Goal: Task Accomplishment & Management: Manage account settings

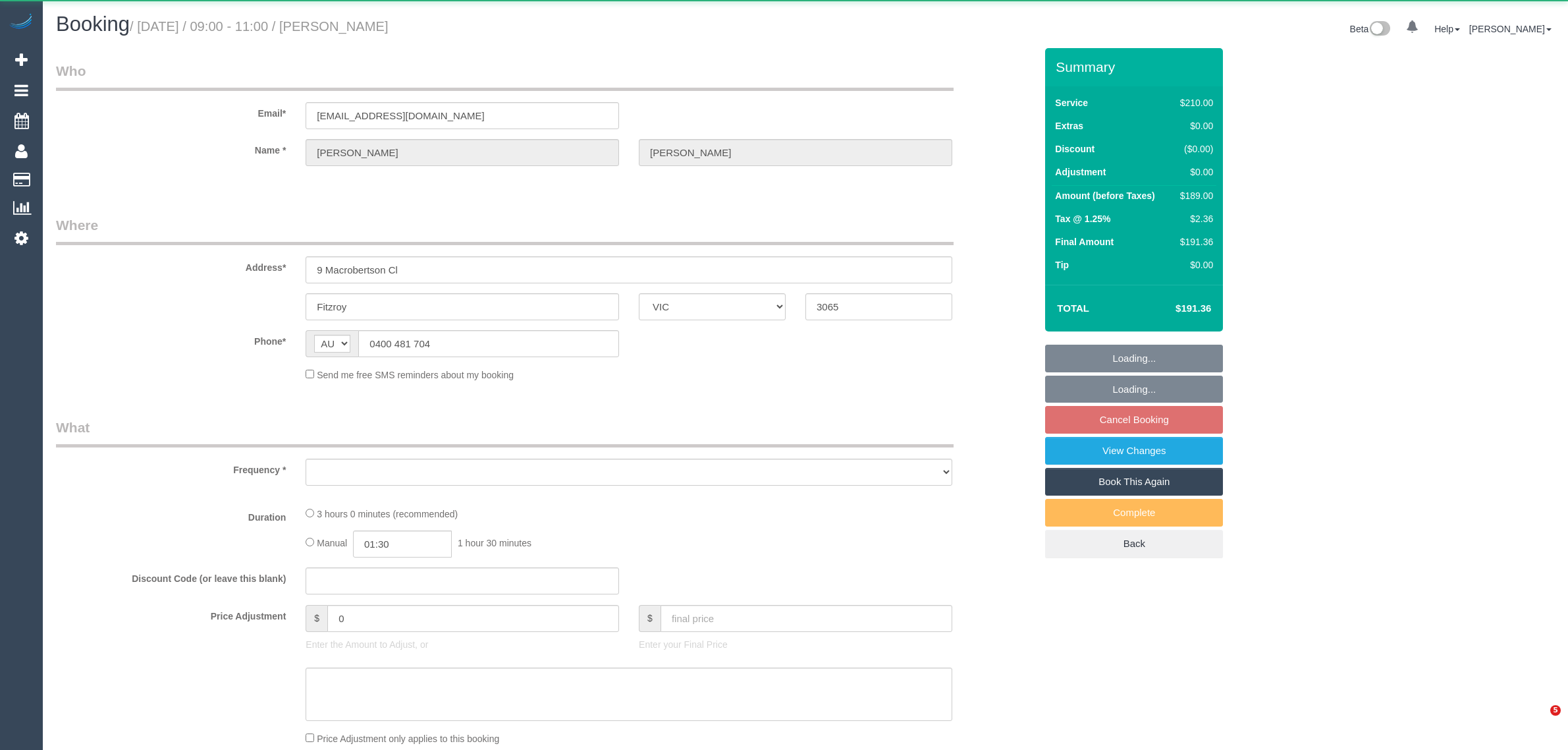
select select "VIC"
select select "object:537"
select select "string:stripe-card_1CgXEF2GScqysDRVAmu6UeYN"
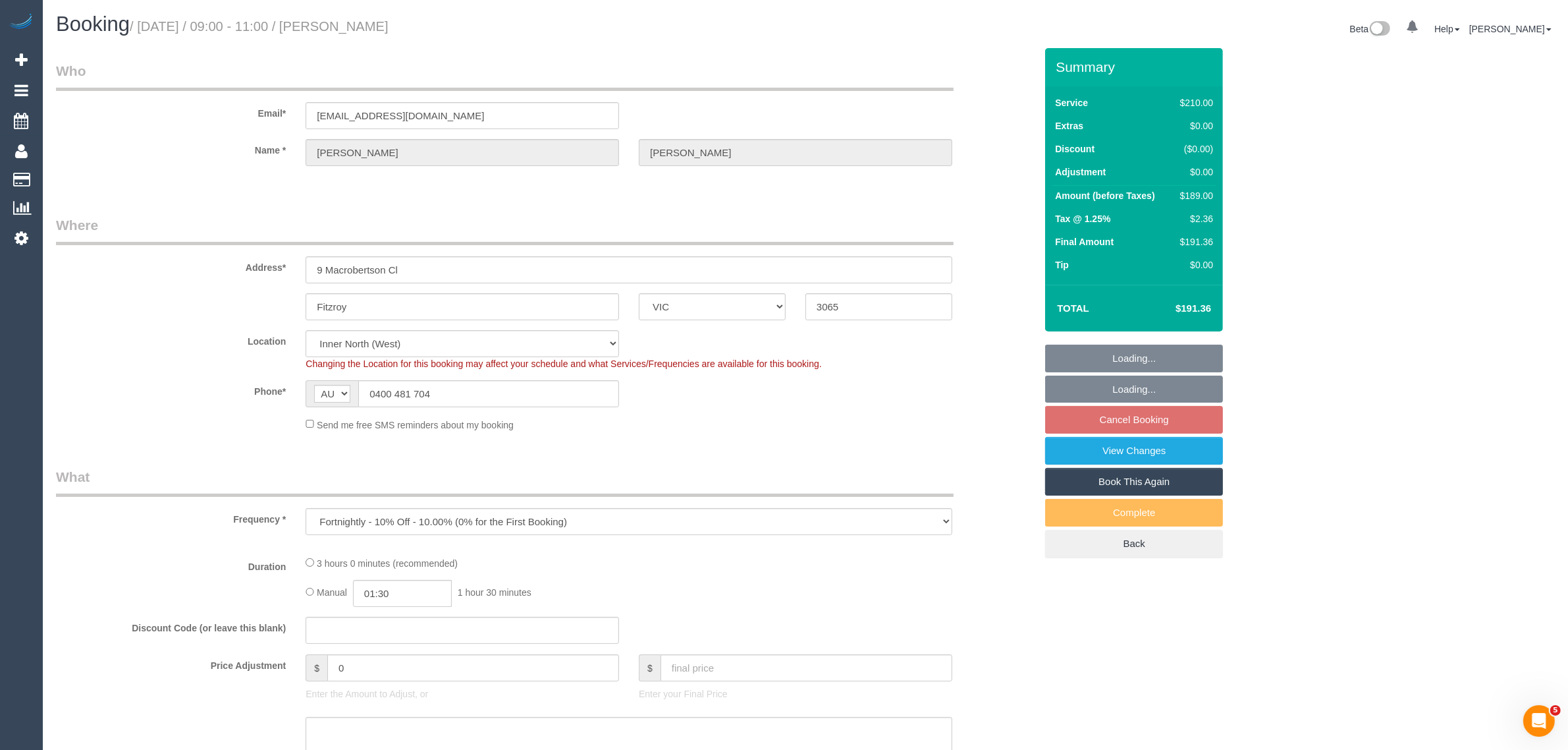
select select "object:544"
select select "180"
select select "spot3"
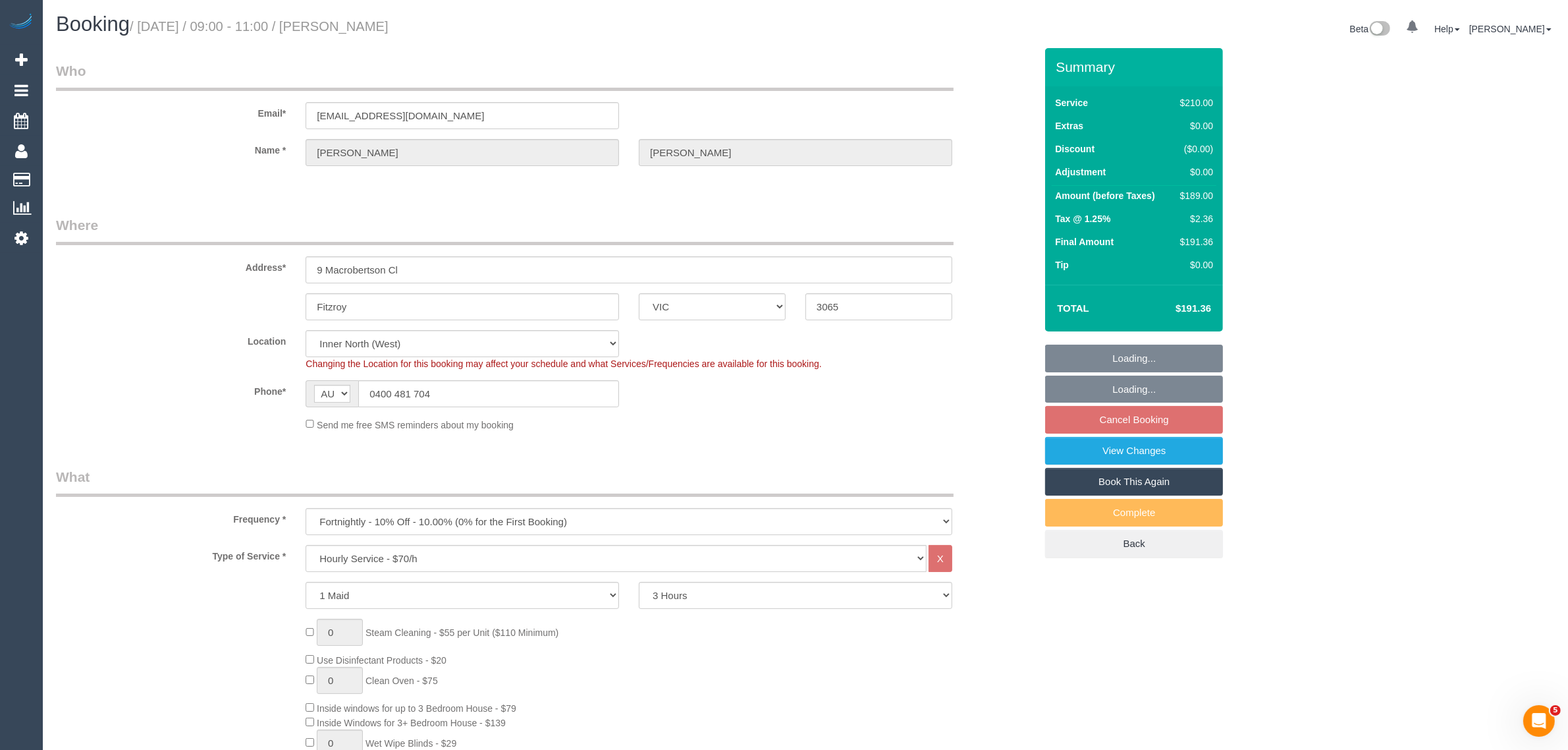
select select "number:32"
select select "number:35"
select select "25666"
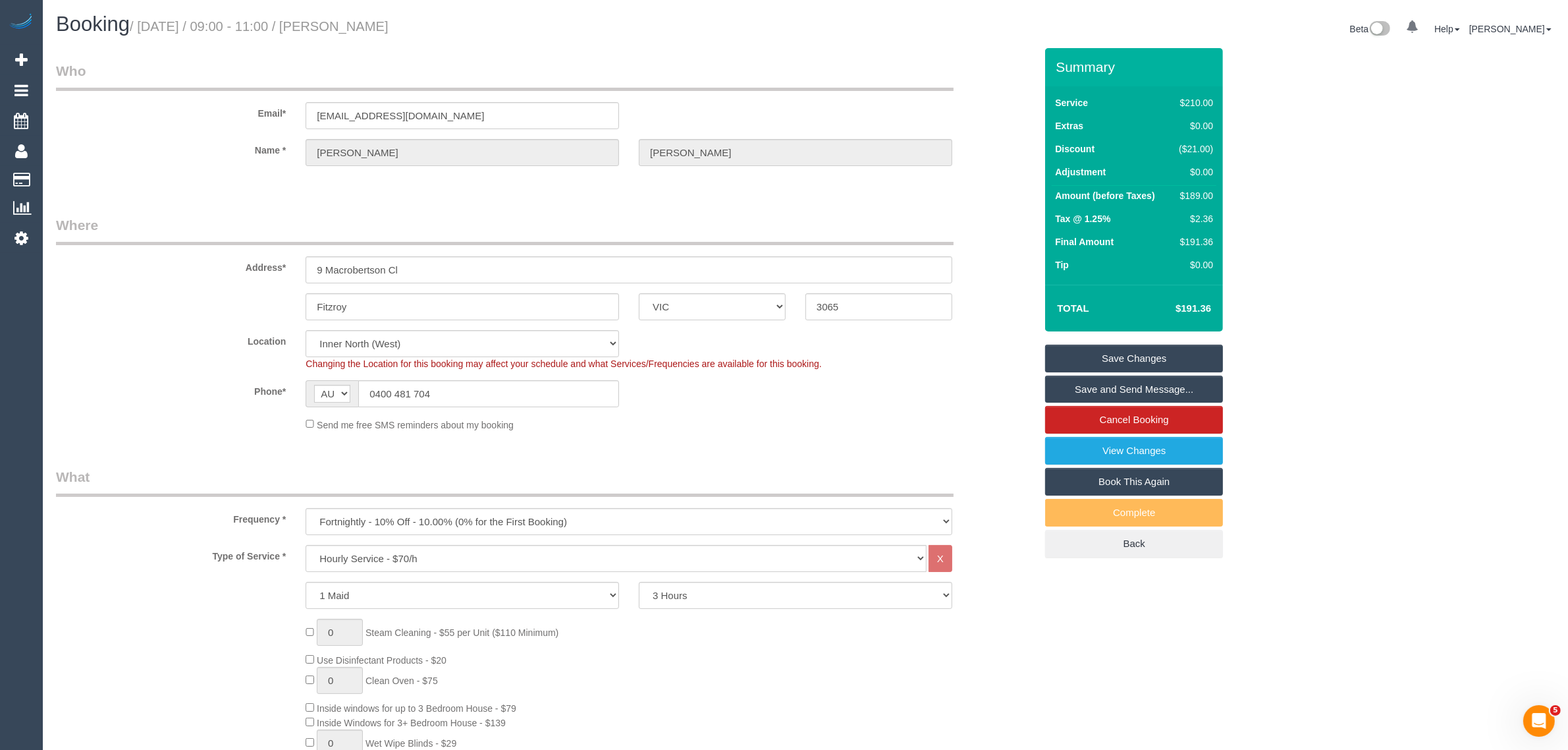
scroll to position [330, 0]
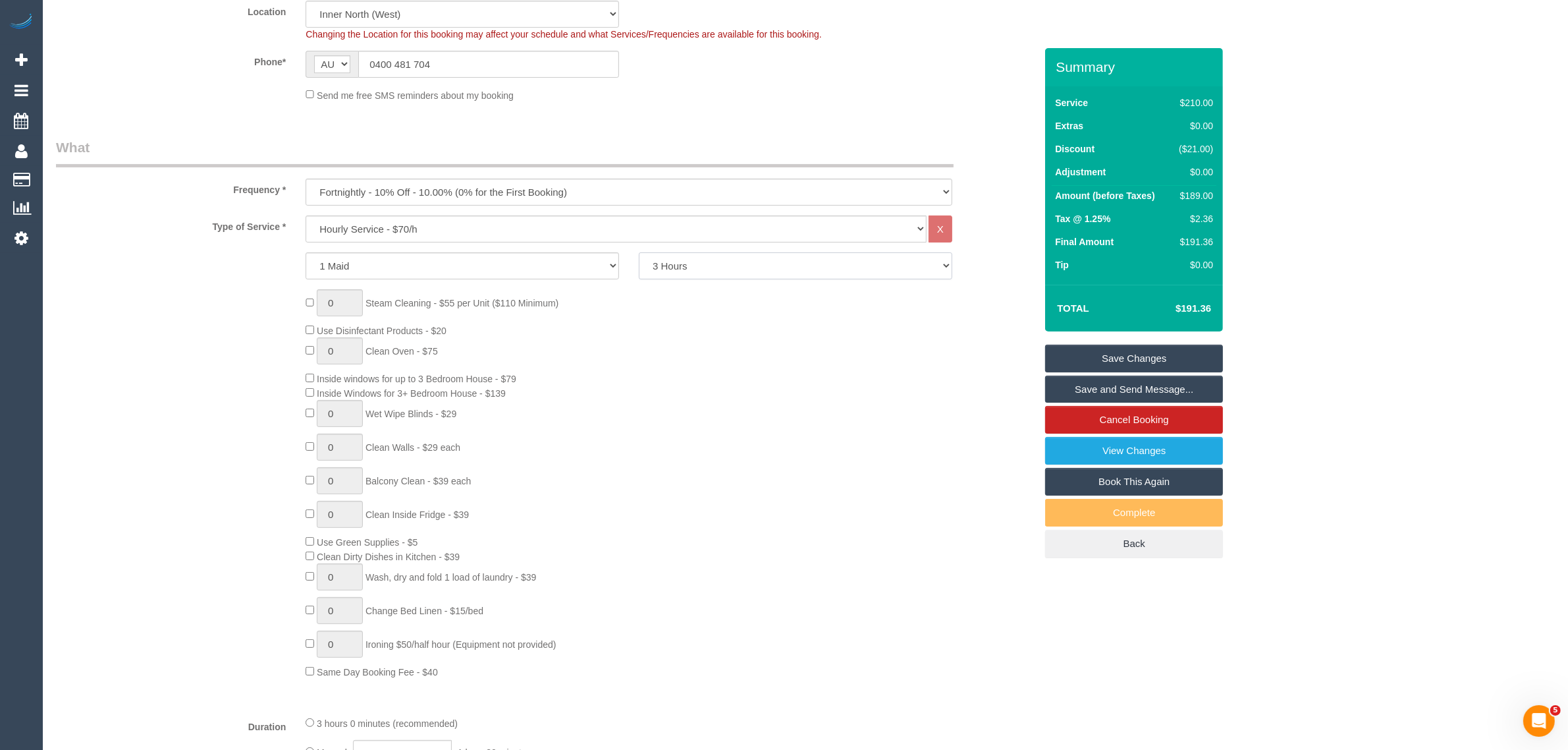
click at [759, 261] on select "2 Hours 2.5 Hours 3 Hours 3.5 Hours 4 Hours 4.5 Hours 5 Hours 5.5 Hours 6 Hours…" at bounding box center [795, 266] width 313 height 27
select select "120"
click at [639, 253] on select "2 Hours 2.5 Hours 3 Hours 3.5 Hours 4 Hours 4.5 Hours 5 Hours 5.5 Hours 6 Hours…" at bounding box center [795, 266] width 313 height 27
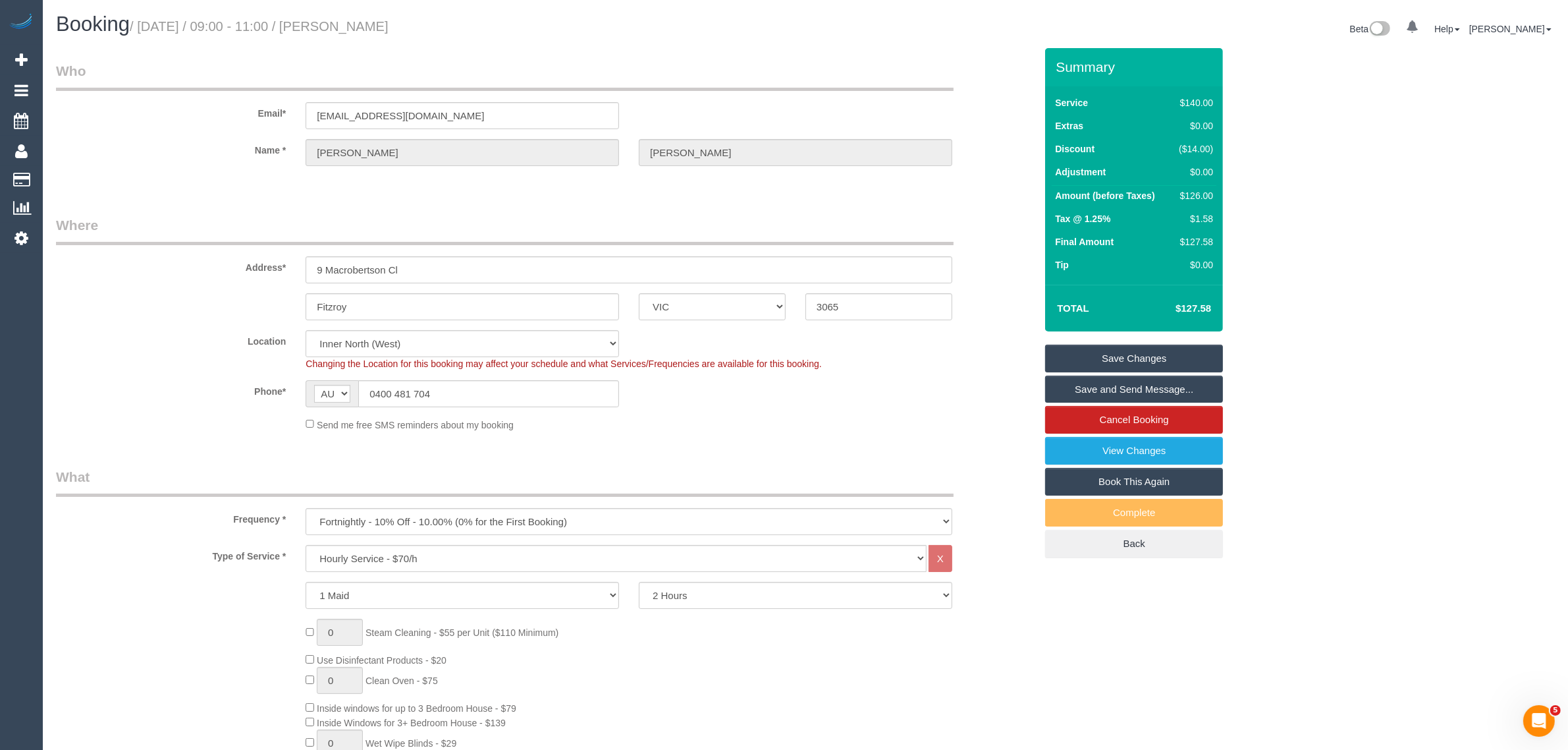
click at [963, 373] on sui-booking-location "Location Office City East (North) East (South) Inner East Inner North (East) In…" at bounding box center [545, 381] width 979 height 102
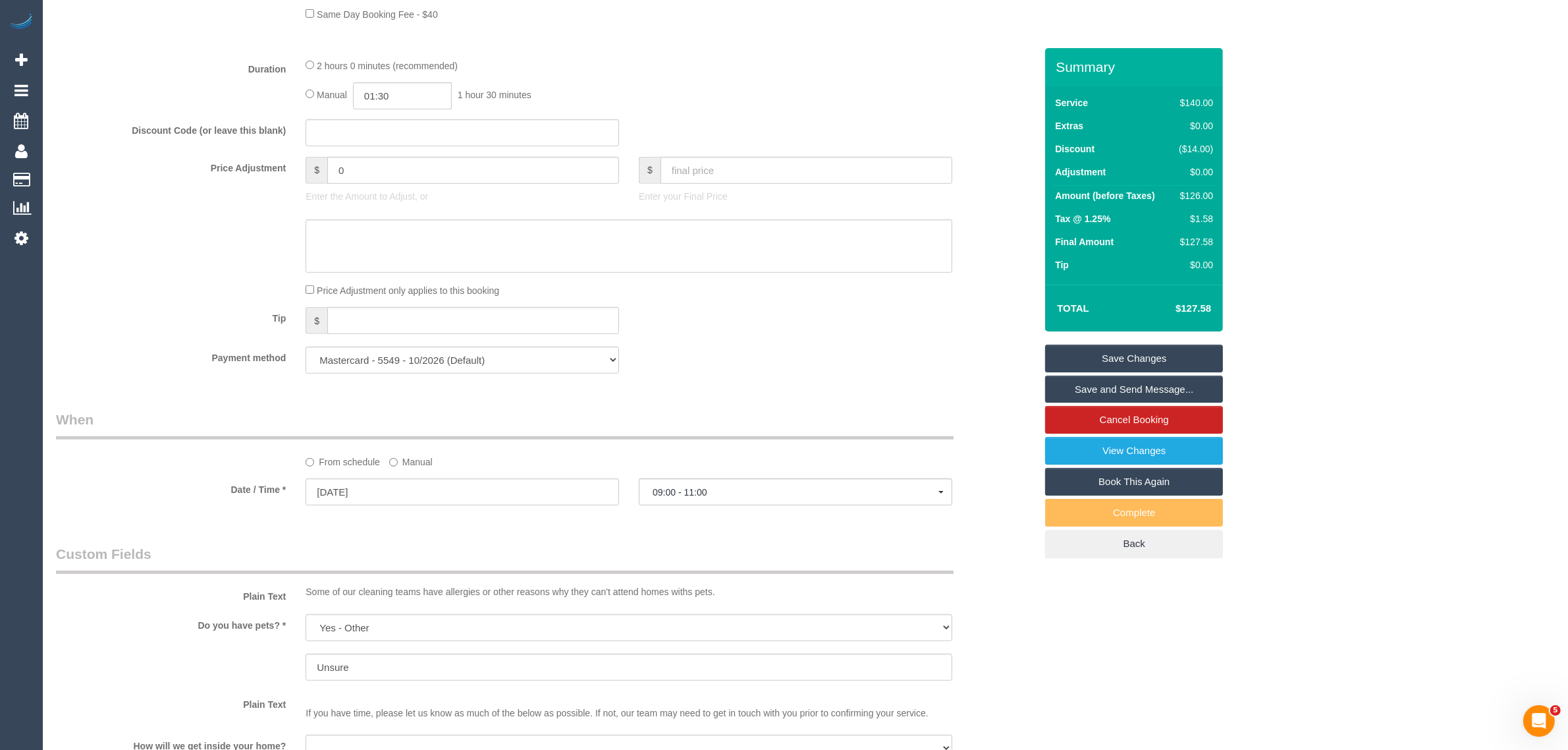
scroll to position [989, 0]
click at [499, 172] on input "0" at bounding box center [473, 169] width 291 height 27
type input "-35"
click at [519, 232] on textarea at bounding box center [629, 245] width 647 height 54
type textarea "adjusted the booking to 1.5hrs"
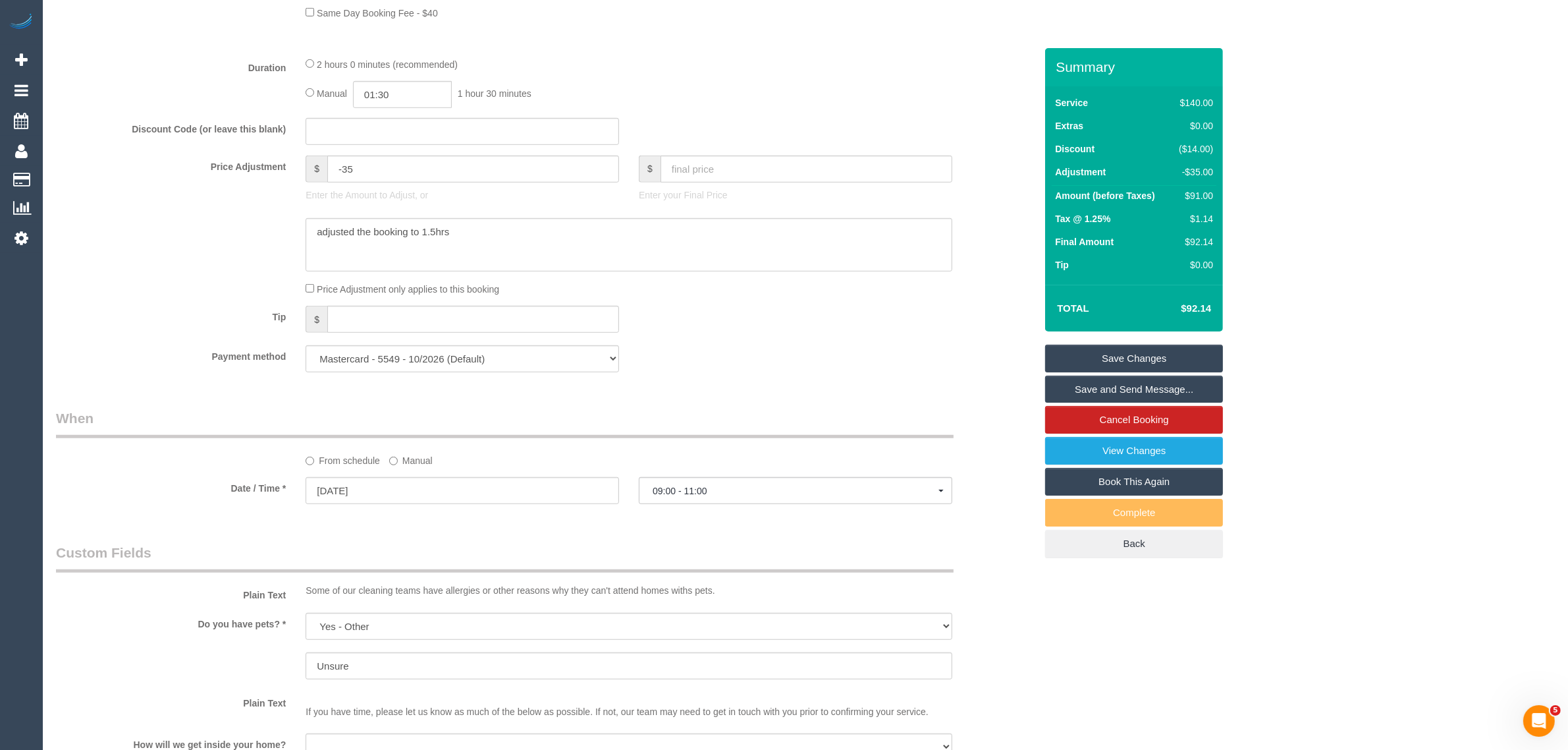
click at [209, 244] on div at bounding box center [545, 245] width 999 height 54
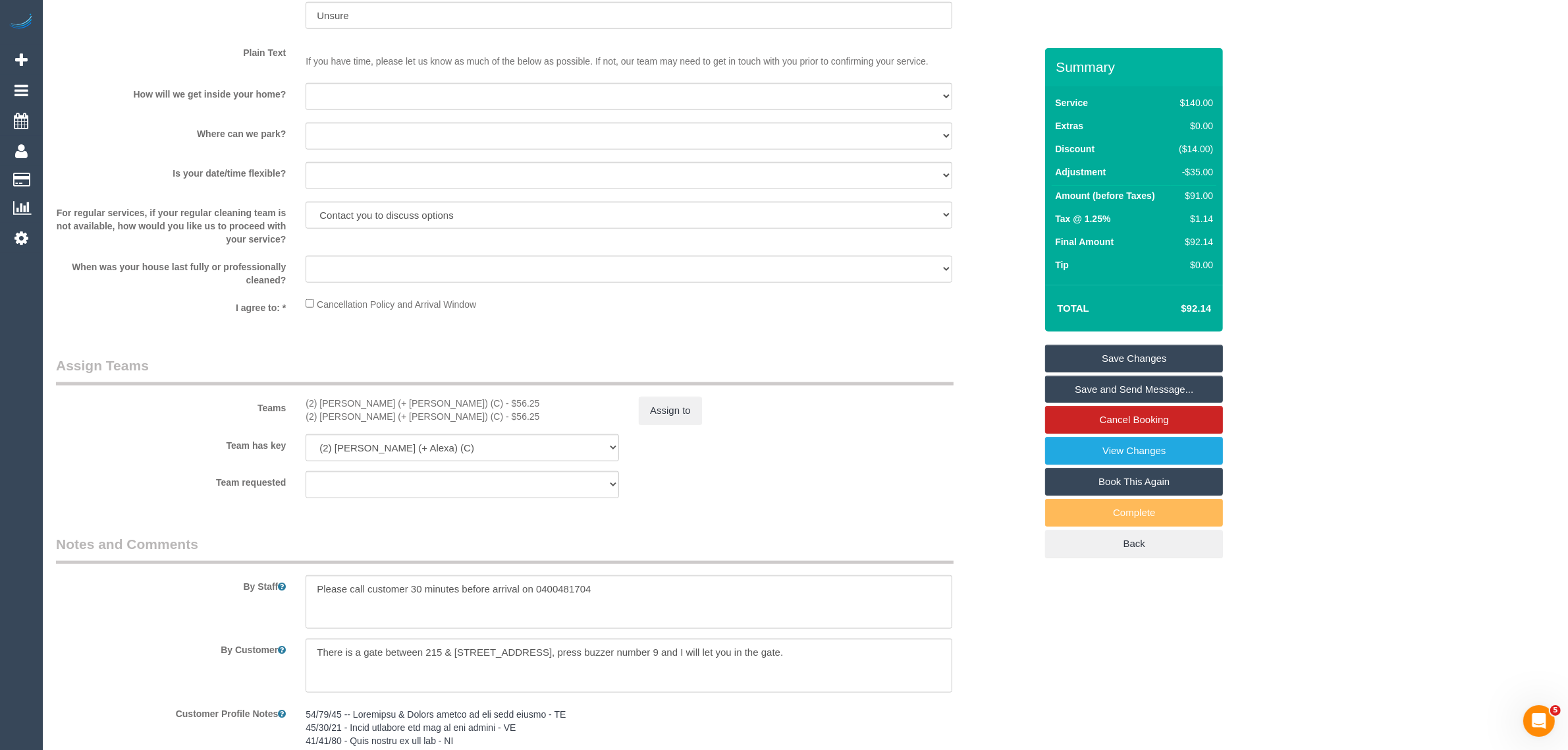
scroll to position [2048, 0]
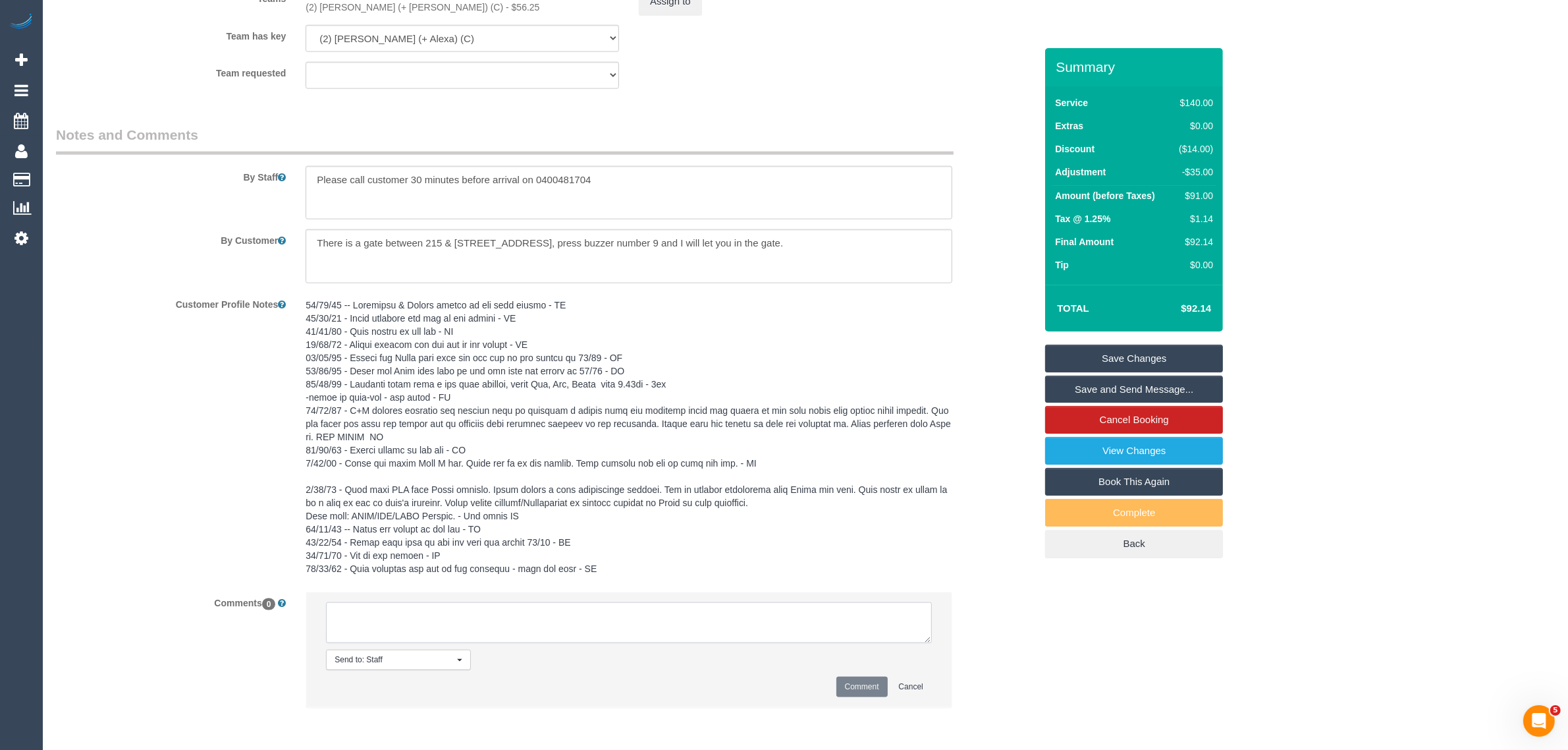
click at [571, 617] on textarea at bounding box center [629, 622] width 606 height 41
paste textarea "adjusted the booking to 1.5hrs"
type textarea "the customer informed us that the cleaners were in and out of the property and …"
click at [858, 697] on button "Comment" at bounding box center [861, 687] width 51 height 20
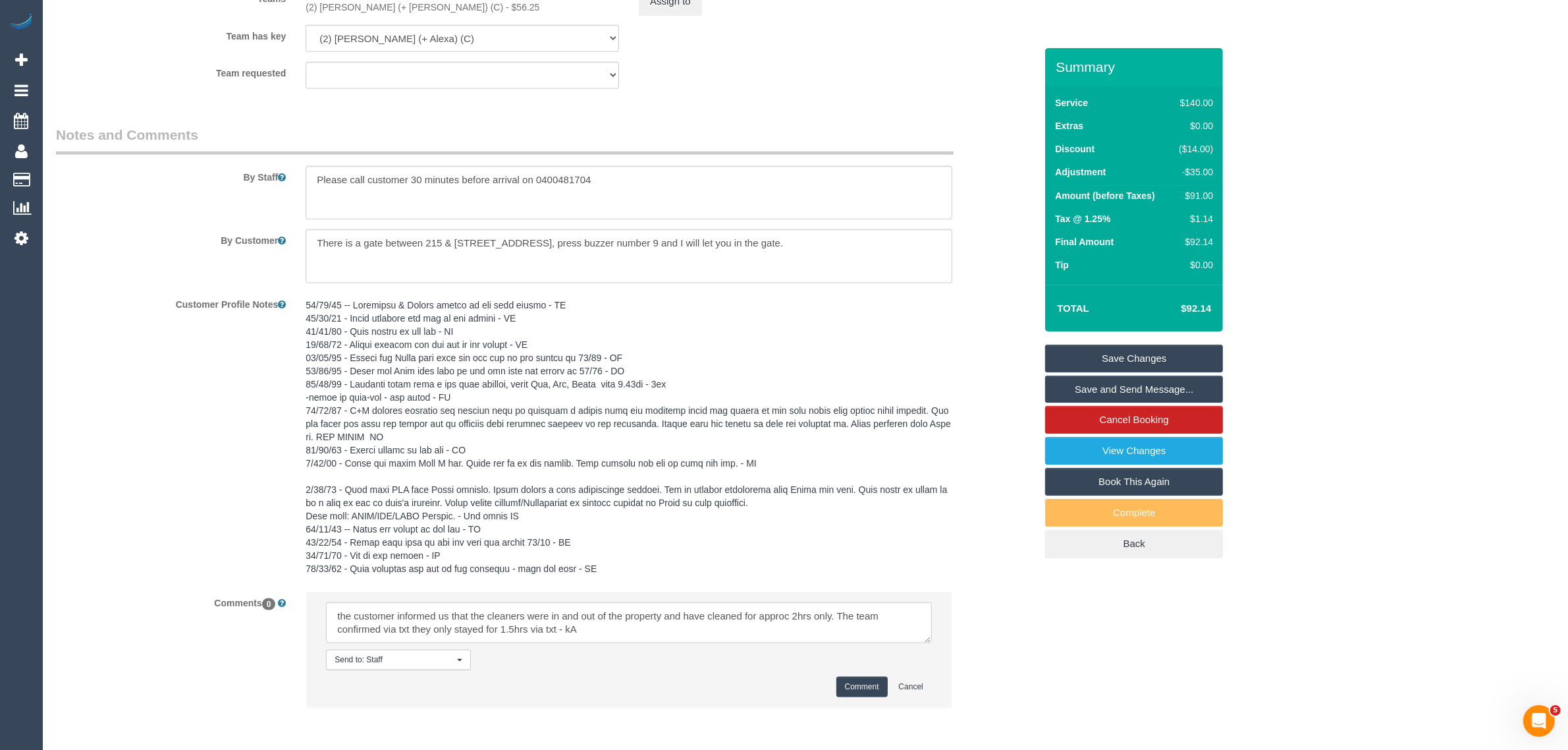
click at [843, 685] on button "Comment" at bounding box center [861, 687] width 51 height 20
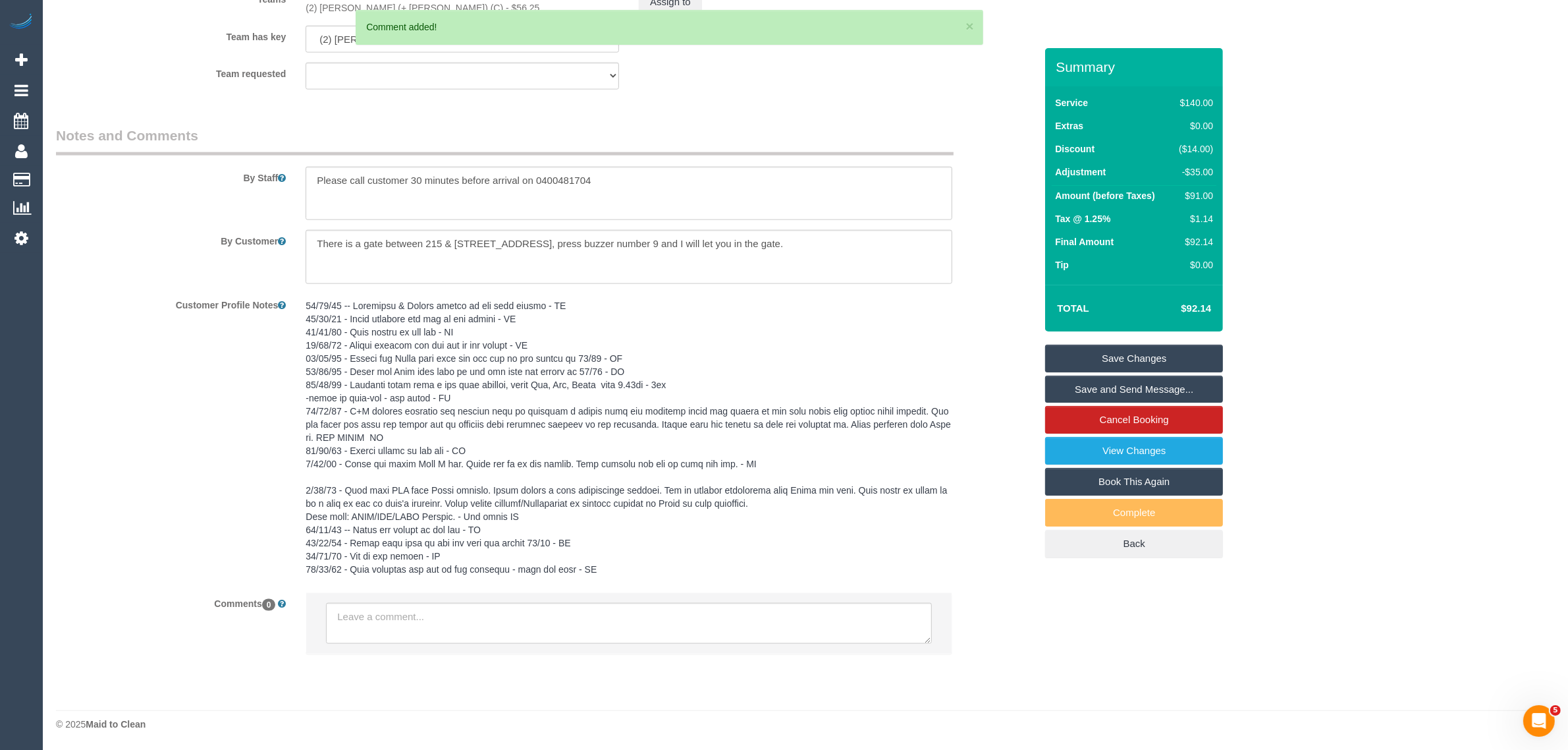
scroll to position [1719, 0]
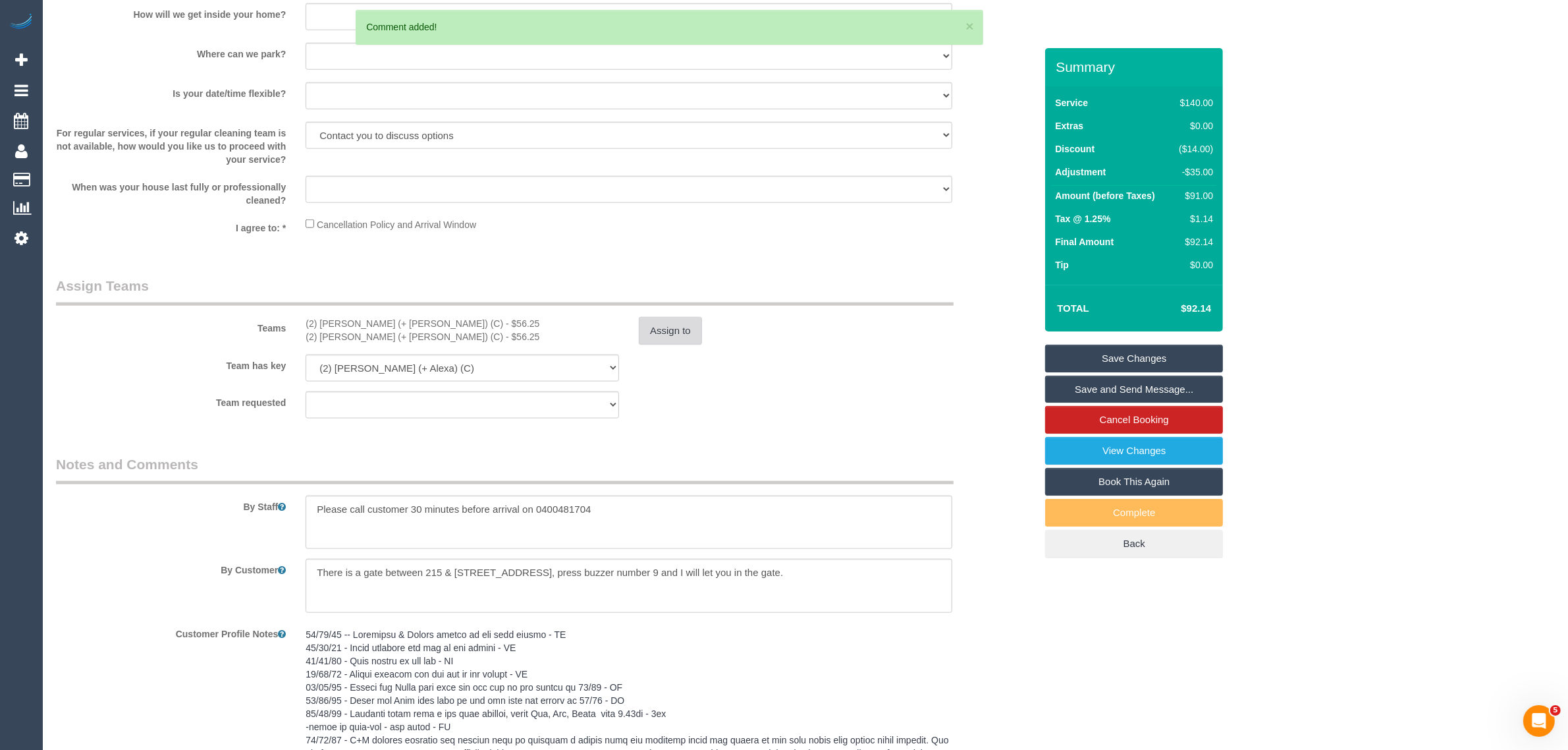
click at [670, 338] on button "Assign to" at bounding box center [670, 331] width 63 height 28
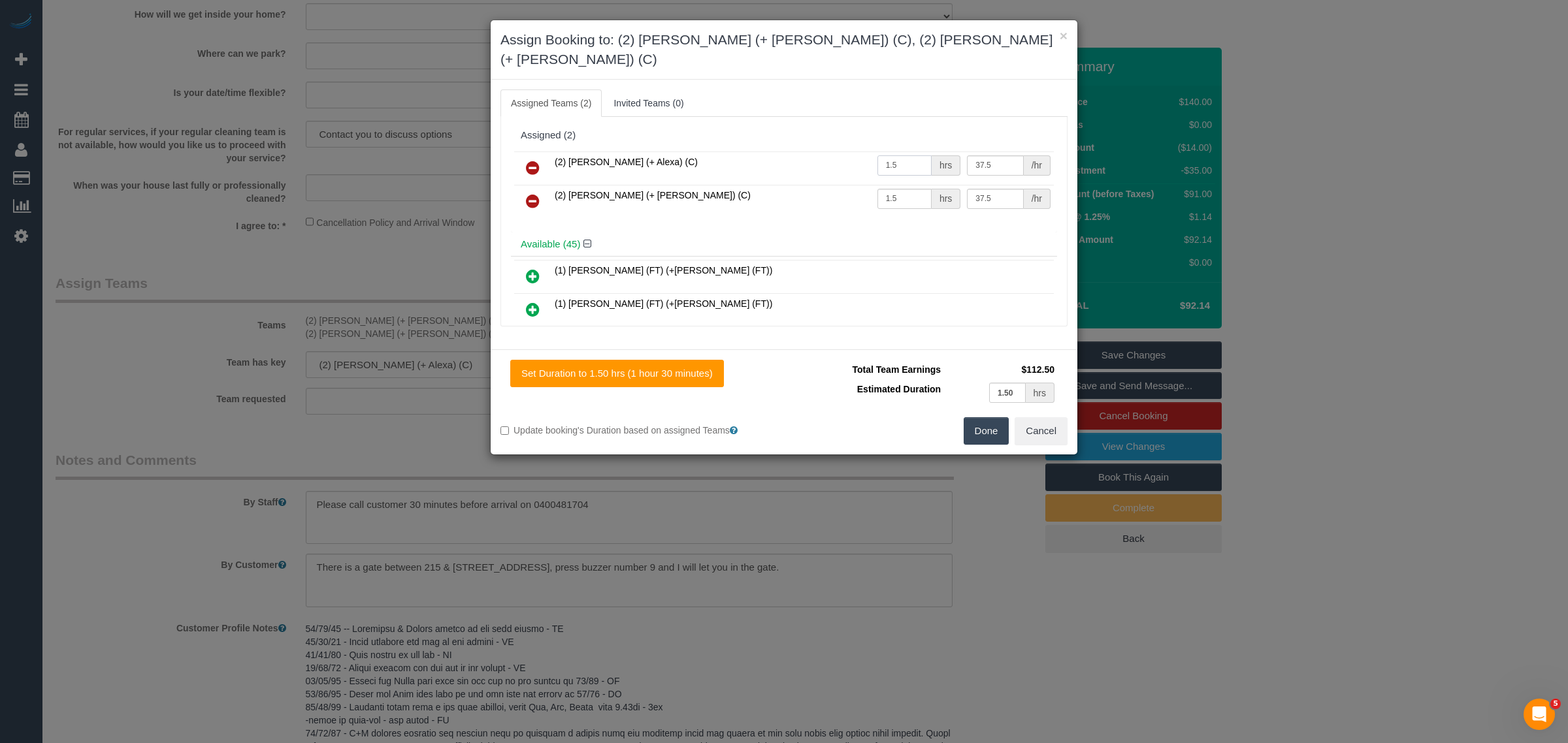
click at [906, 155] on input "1.5" at bounding box center [904, 165] width 54 height 20
type input "1"
type input "0.75"
click at [899, 189] on input "1.5" at bounding box center [904, 199] width 54 height 20
type input "1"
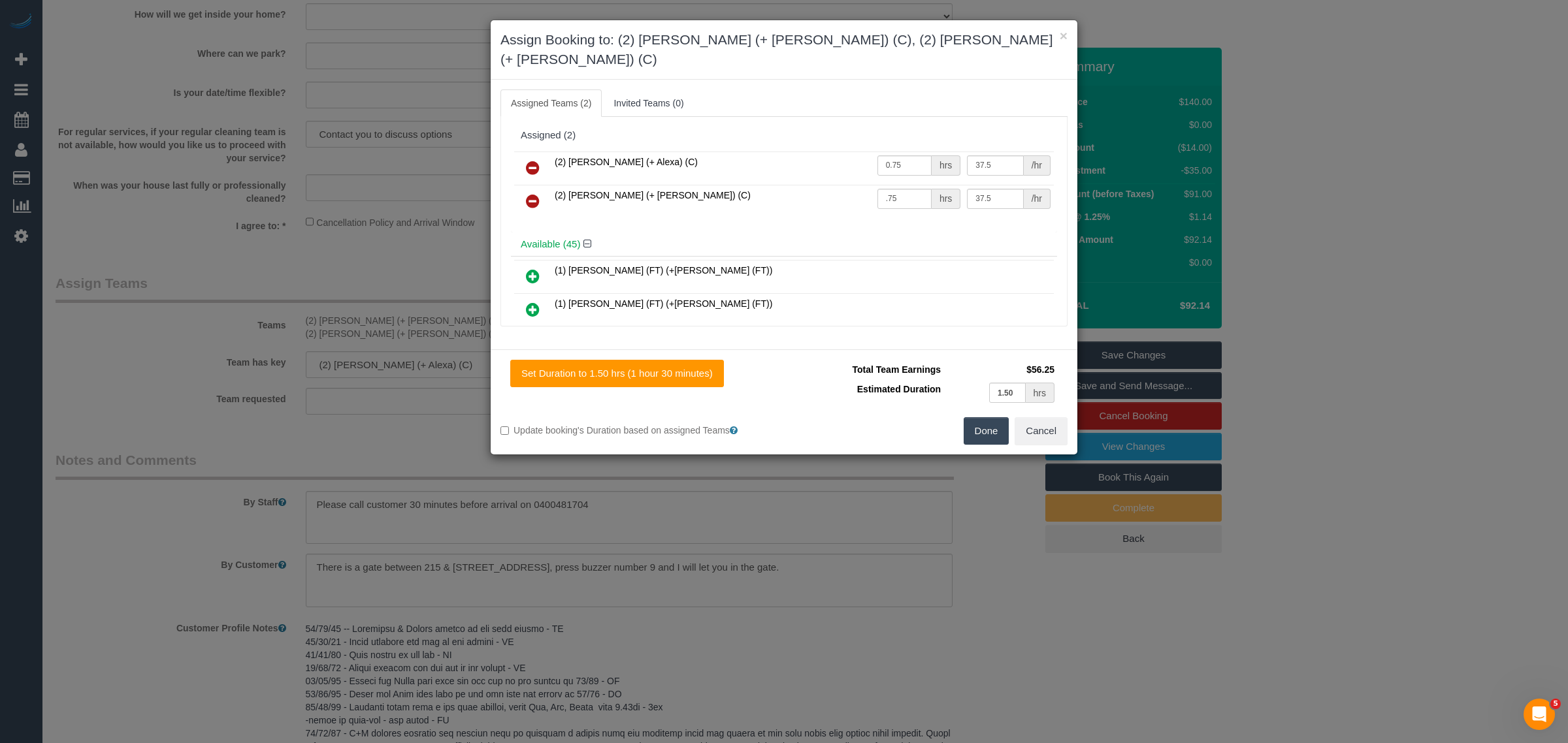
type input "0.75"
click at [990, 314] on div "Assigned Teams (2) Invited Teams (0) Assigned (2) (2) Alejandro (+ Alexa) (C) 0…" at bounding box center [784, 215] width 587 height 270
click at [995, 418] on button "Done" at bounding box center [986, 431] width 46 height 28
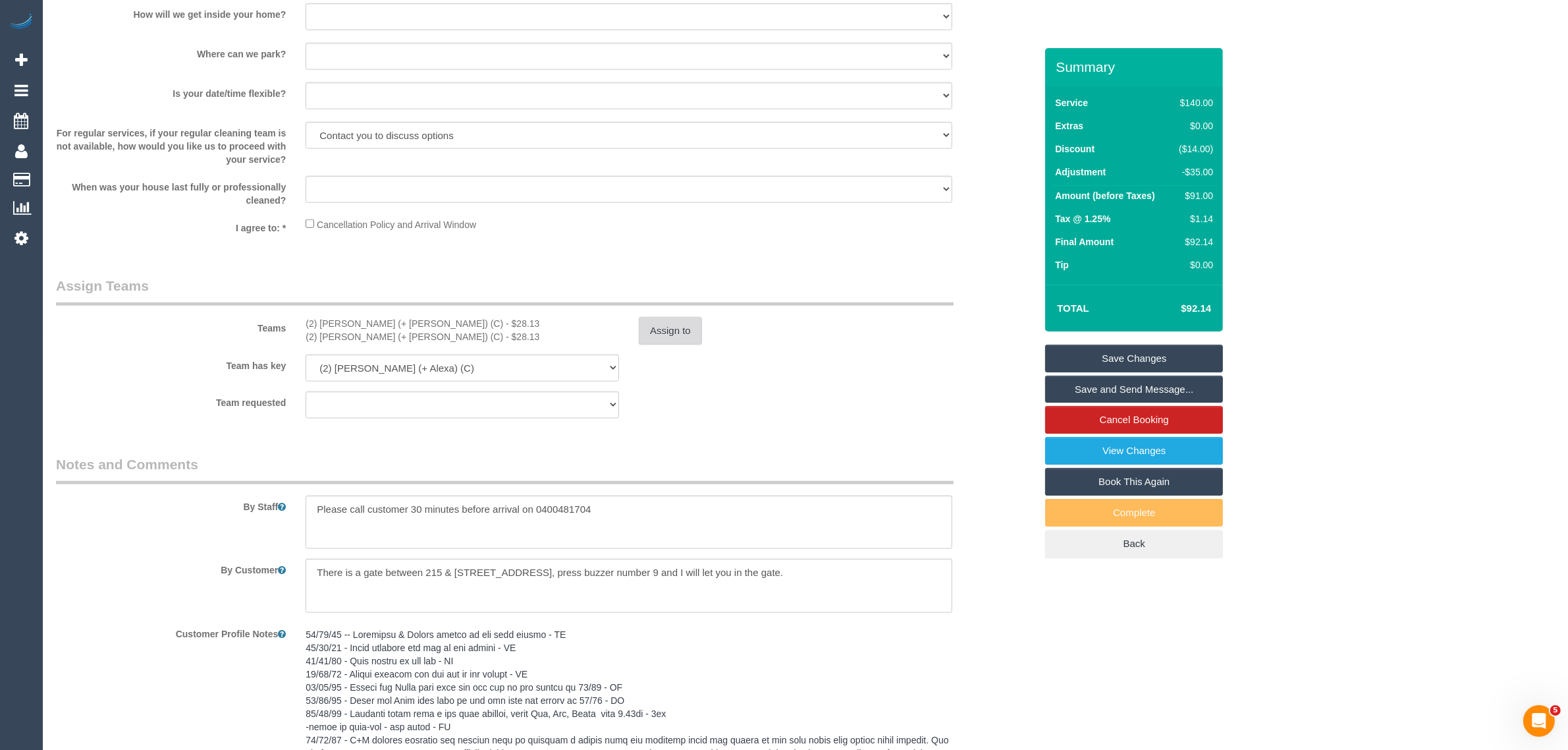
click at [666, 325] on button "Assign to" at bounding box center [670, 331] width 63 height 28
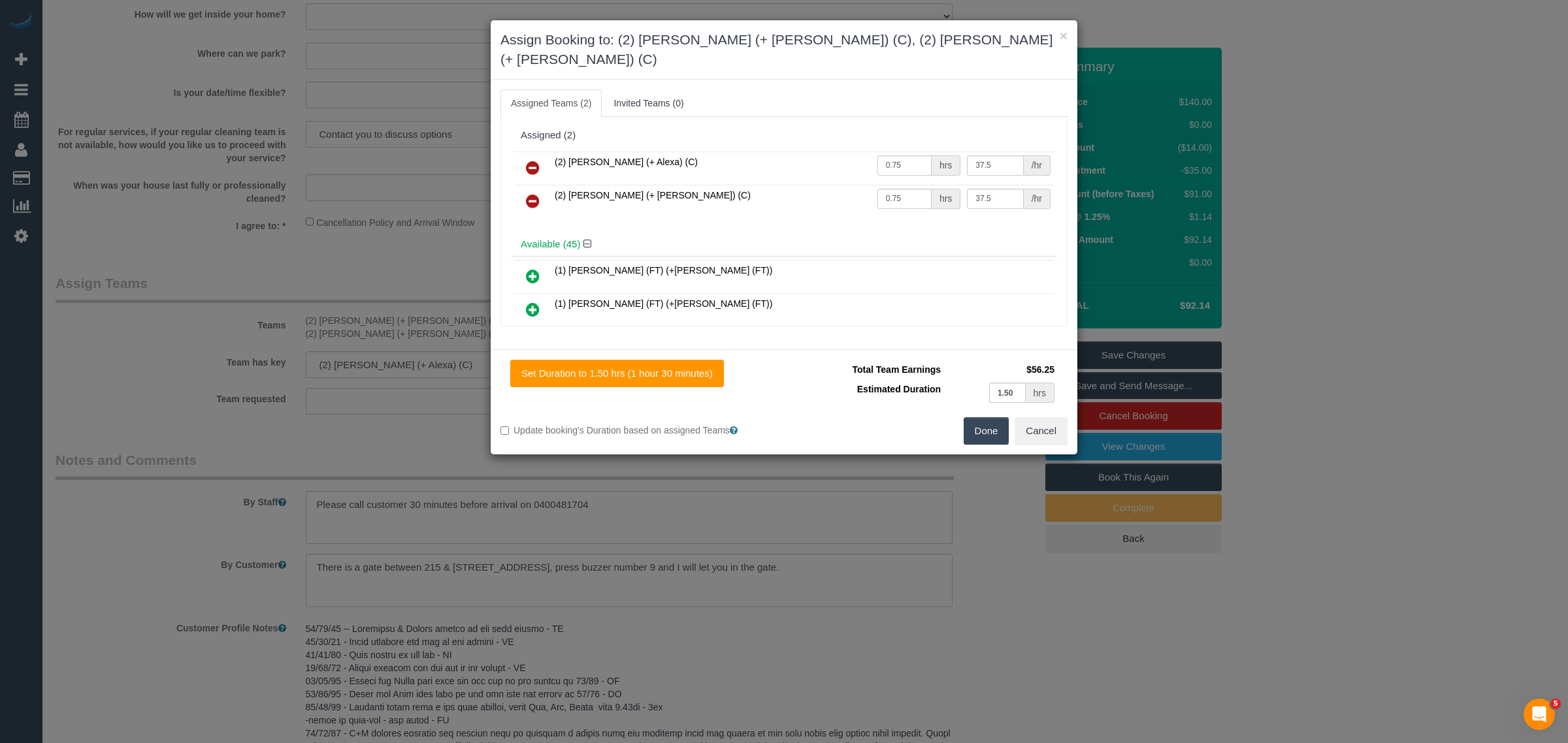
click at [992, 418] on button "Done" at bounding box center [986, 431] width 46 height 28
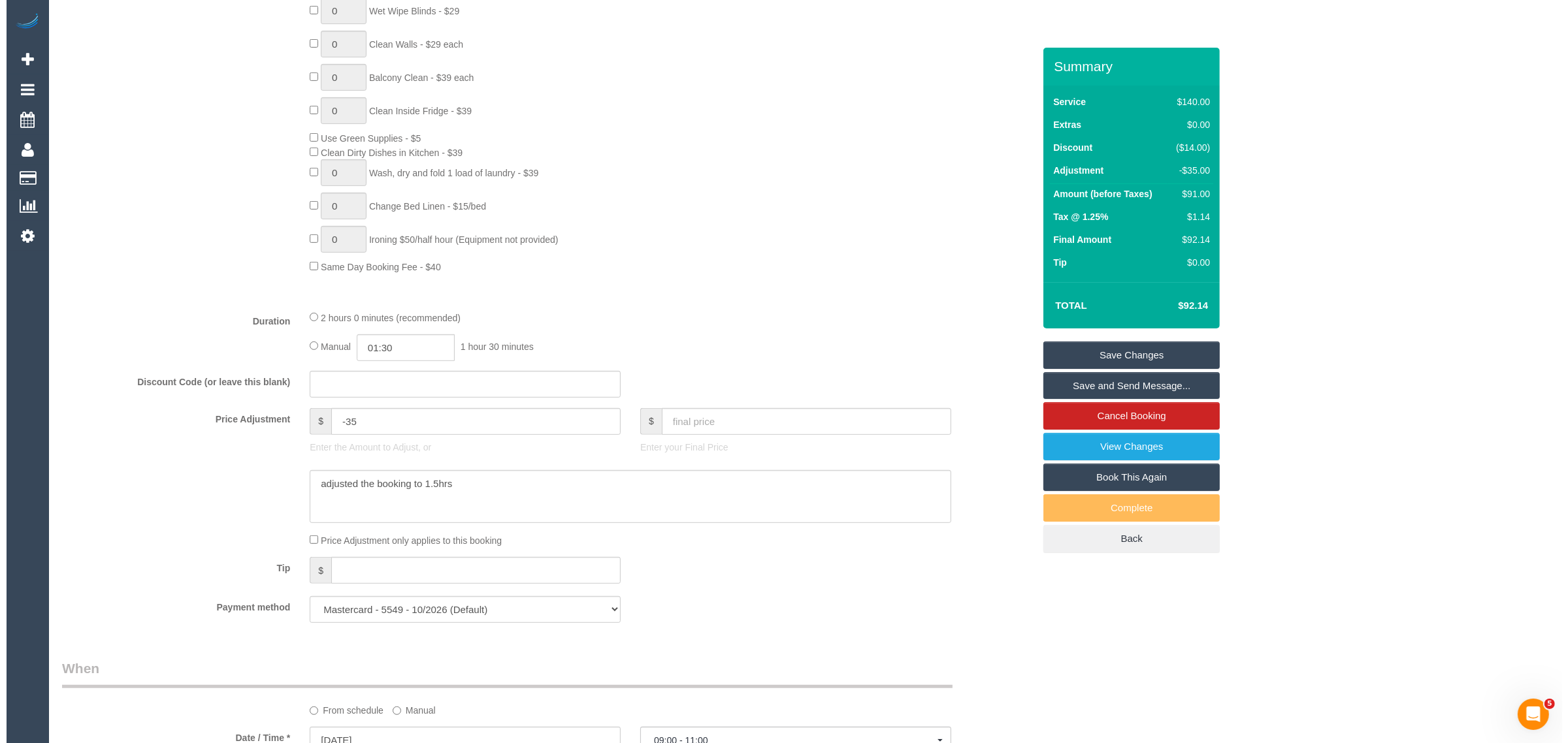
scroll to position [0, 0]
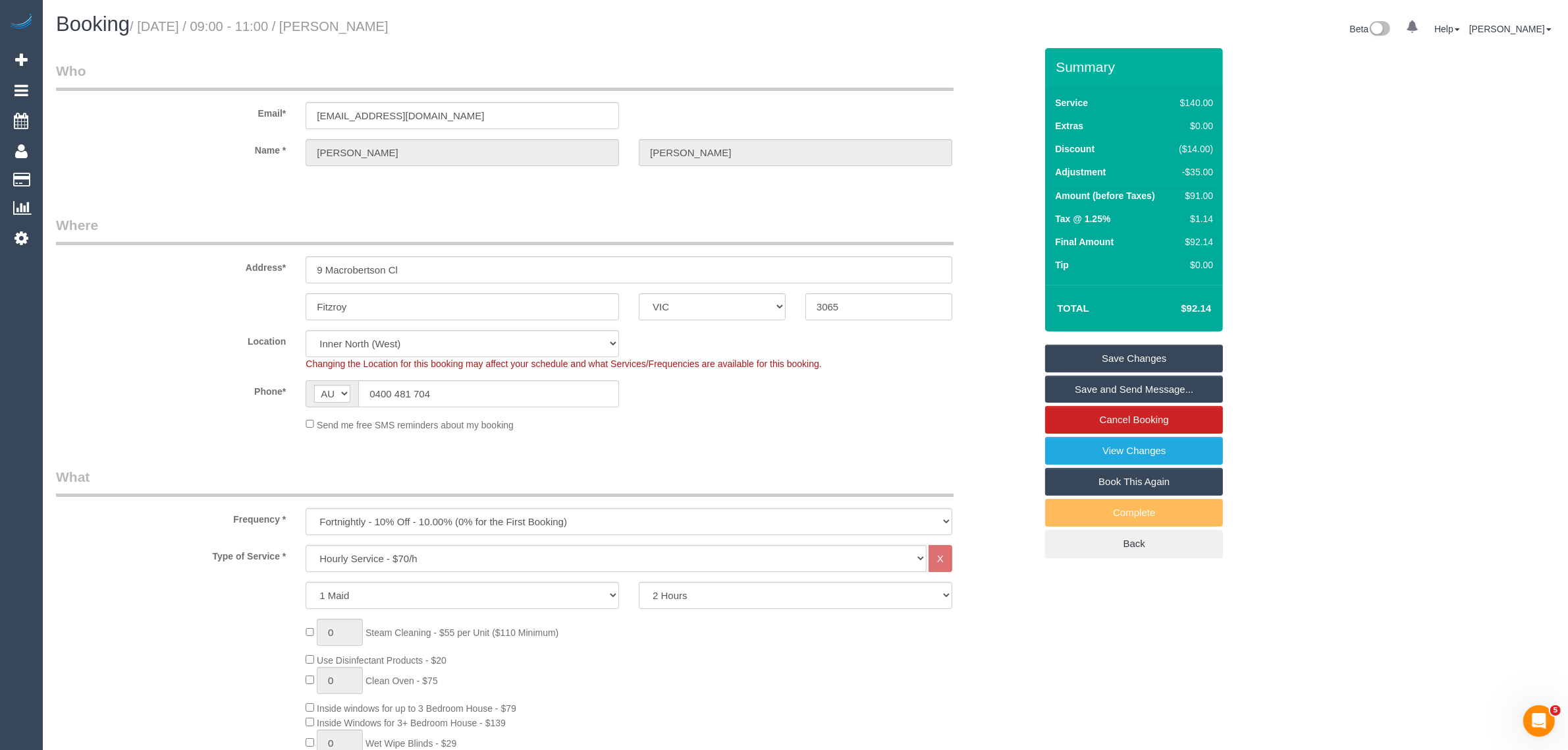
click at [1155, 361] on link "Save Changes" at bounding box center [1134, 359] width 178 height 28
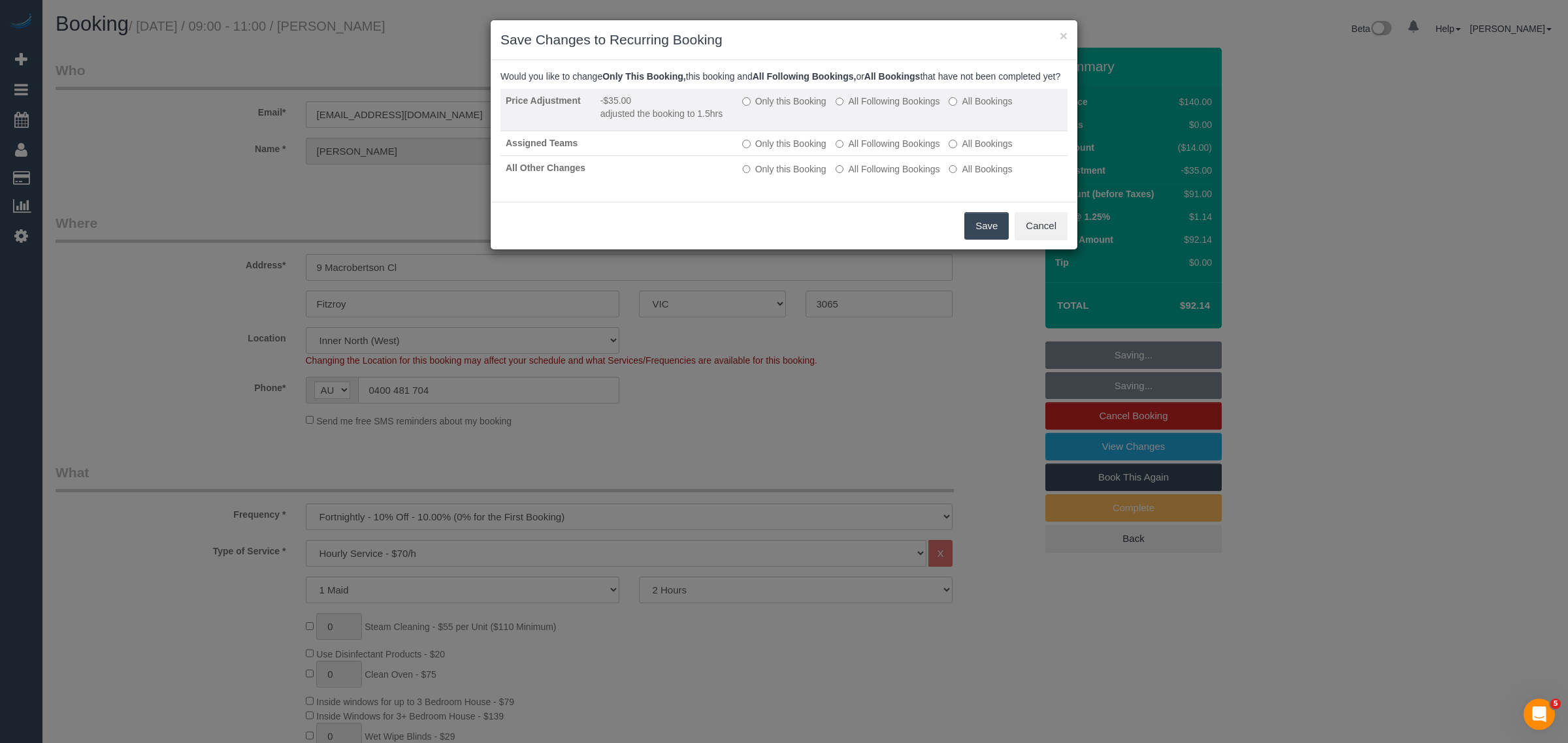
click at [752, 108] on label "Only this Booking" at bounding box center [784, 101] width 84 height 13
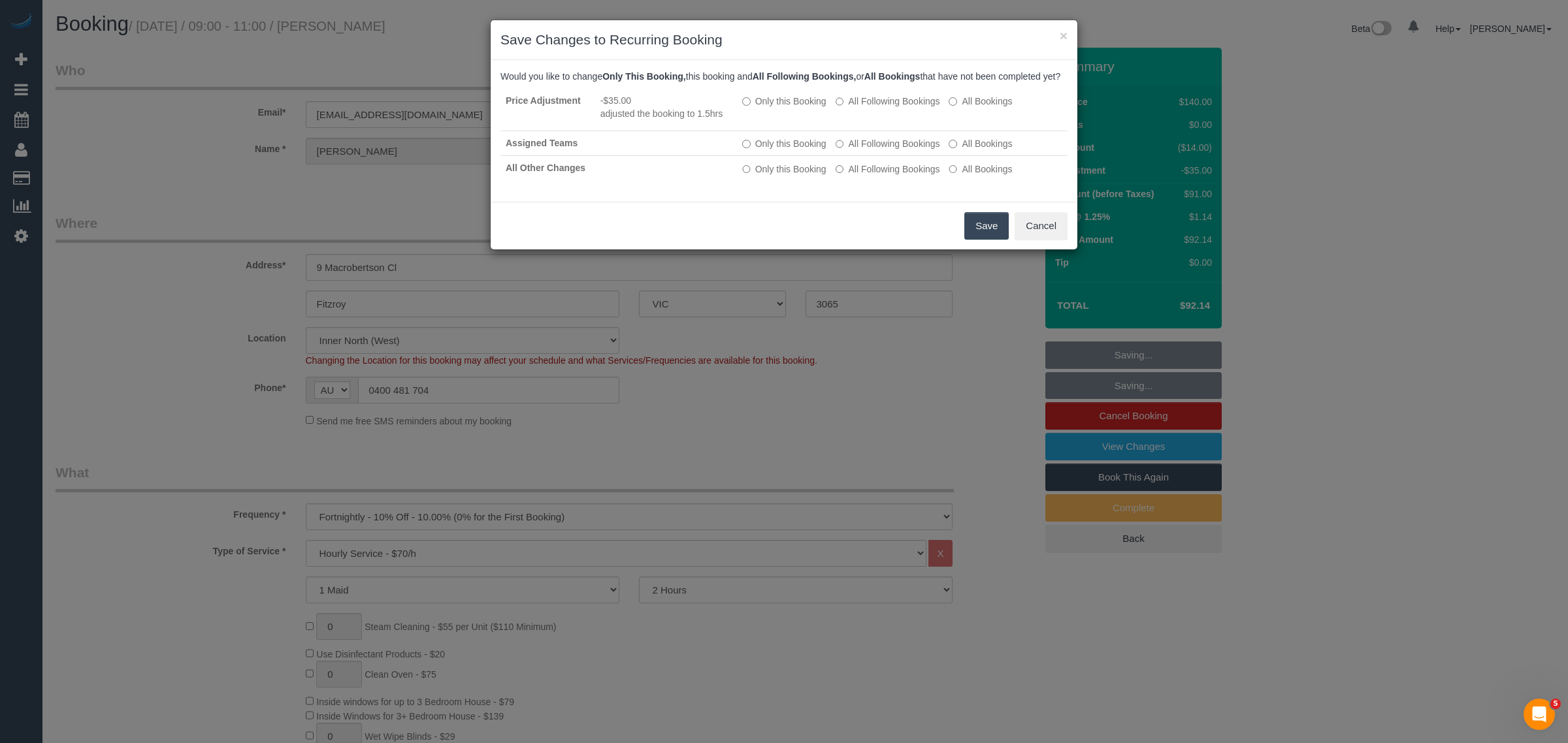
click at [978, 232] on button "Save" at bounding box center [986, 226] width 45 height 28
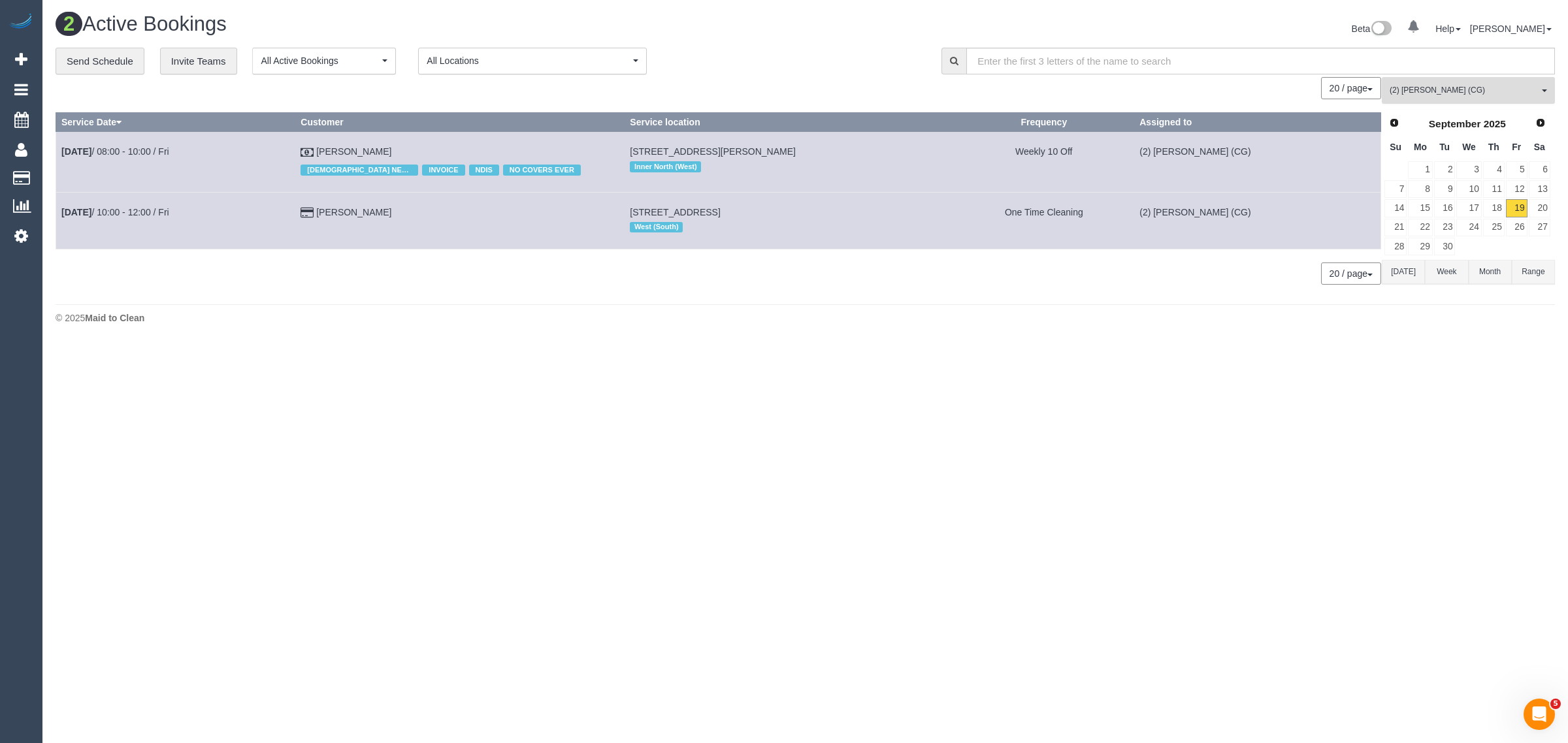
click at [1451, 95] on span "(2) Gurpreet Kaur (CG)" at bounding box center [1464, 90] width 148 height 11
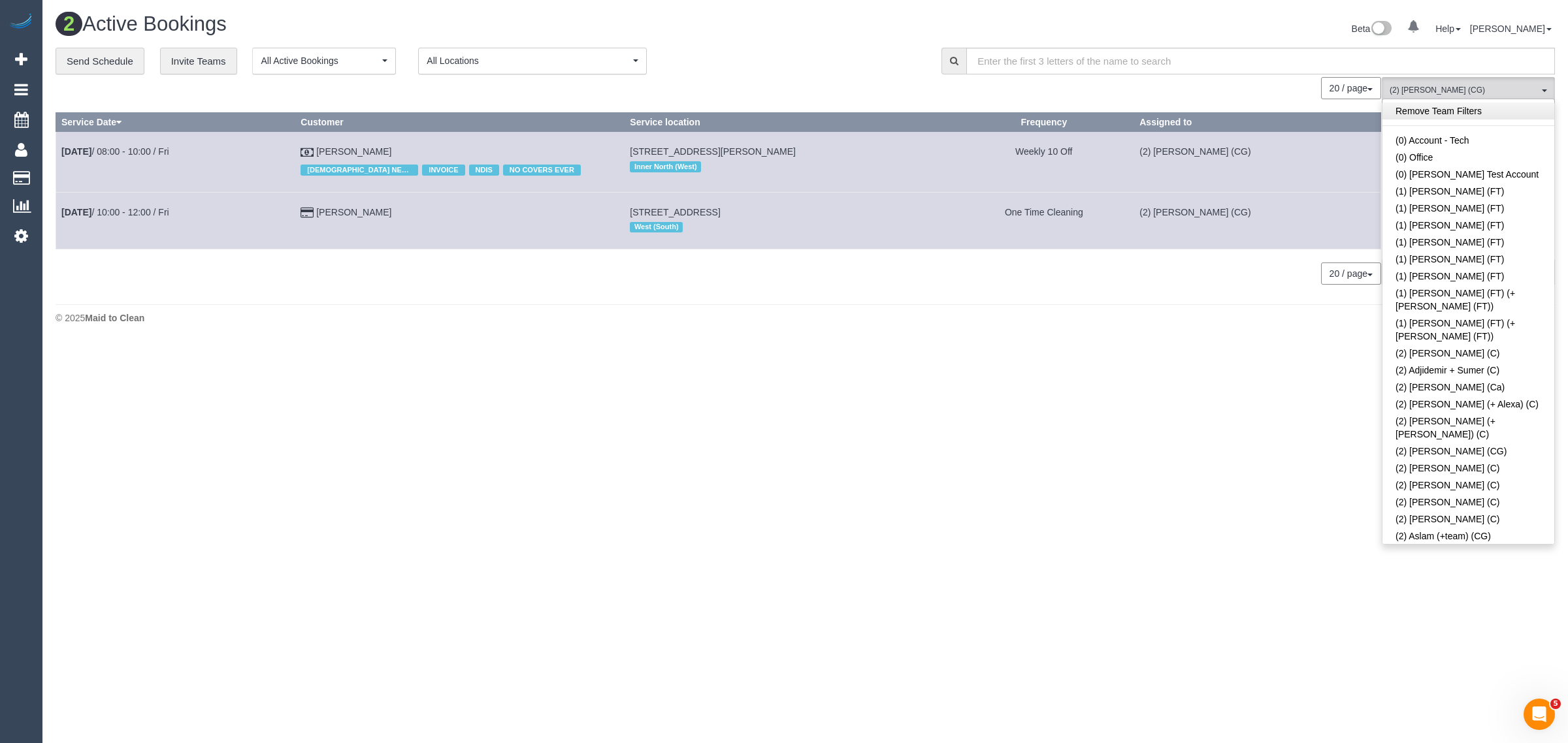
click at [1475, 109] on link "Remove Team Filters" at bounding box center [1468, 111] width 172 height 17
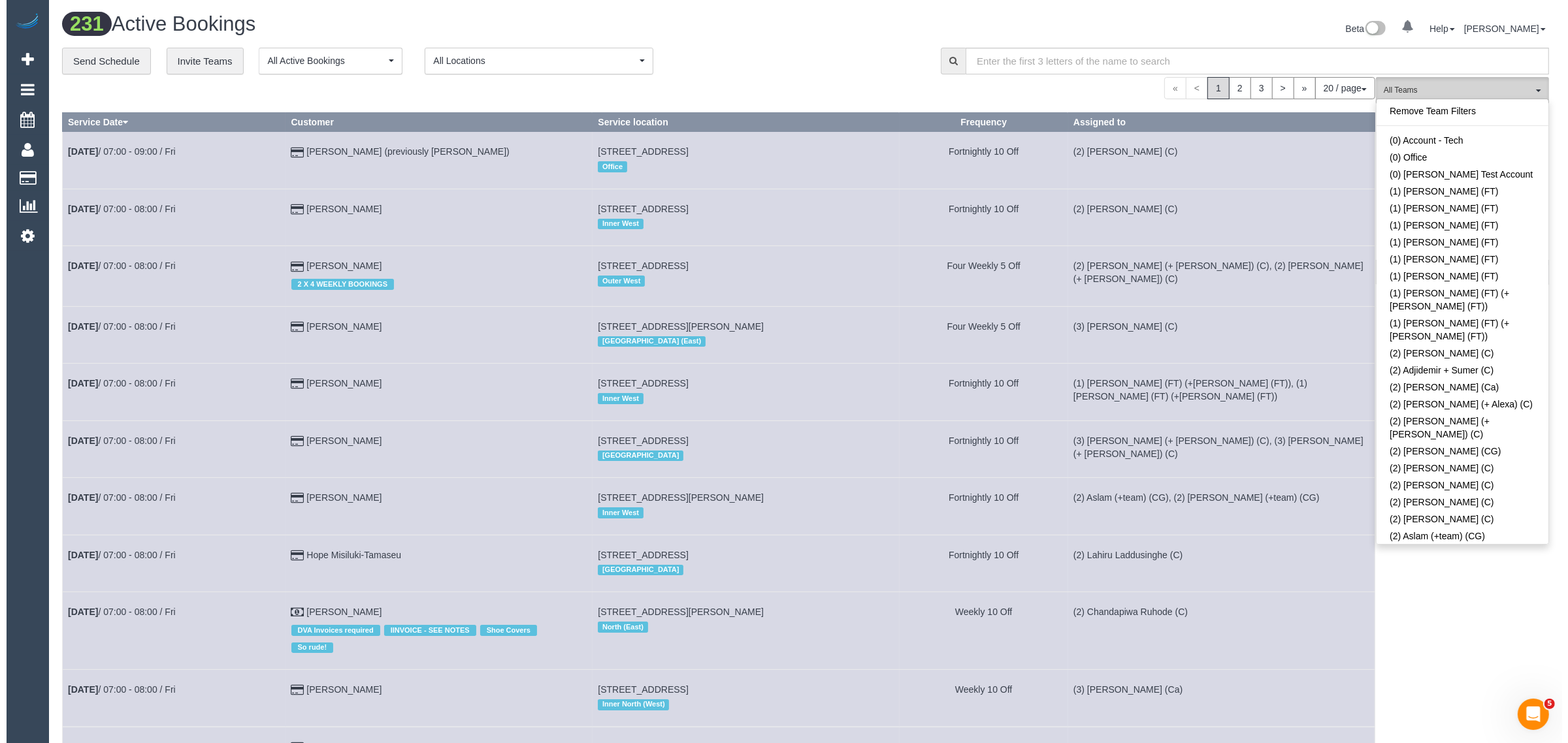
scroll to position [2647, 0]
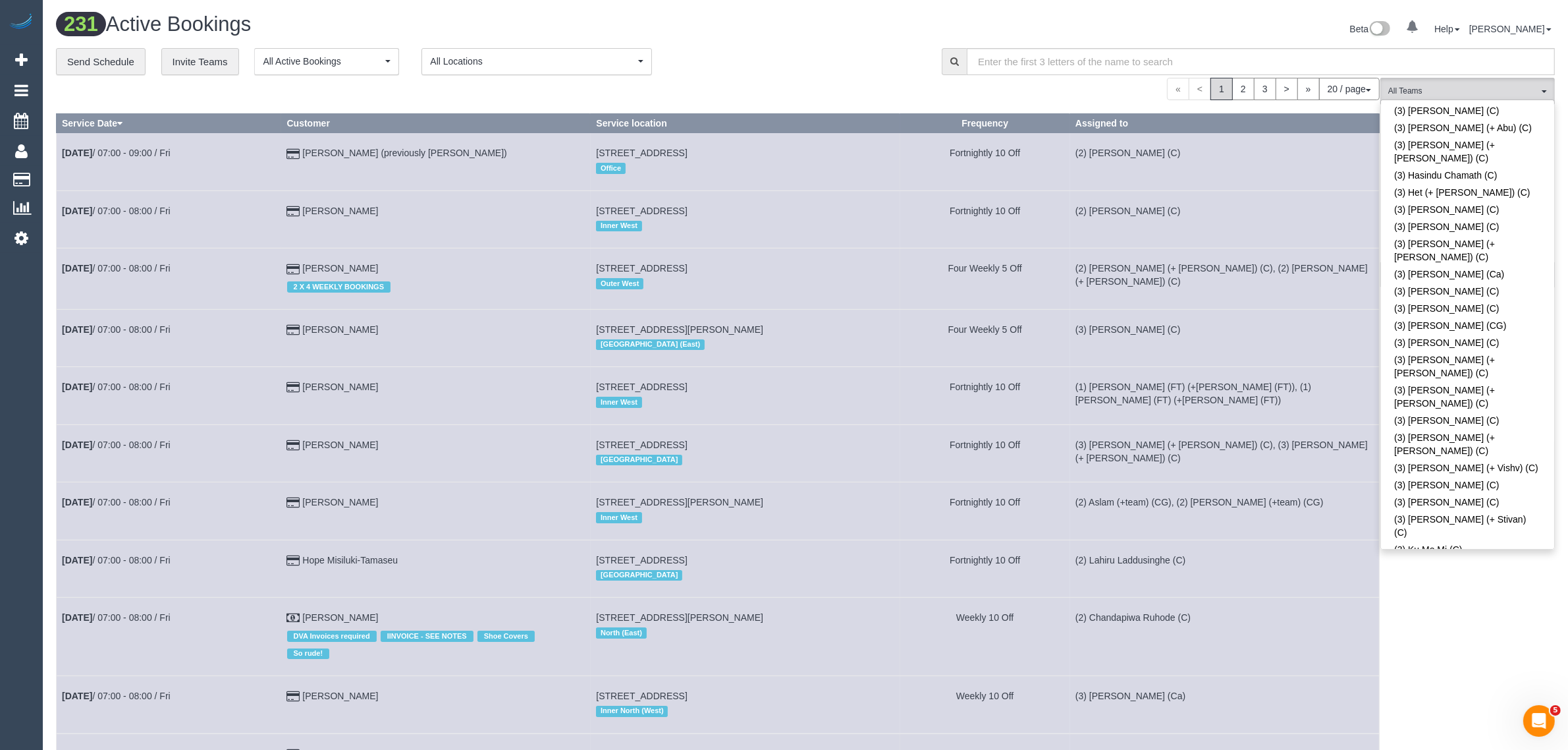
click at [830, 48] on div "**********" at bounding box center [489, 62] width 866 height 28
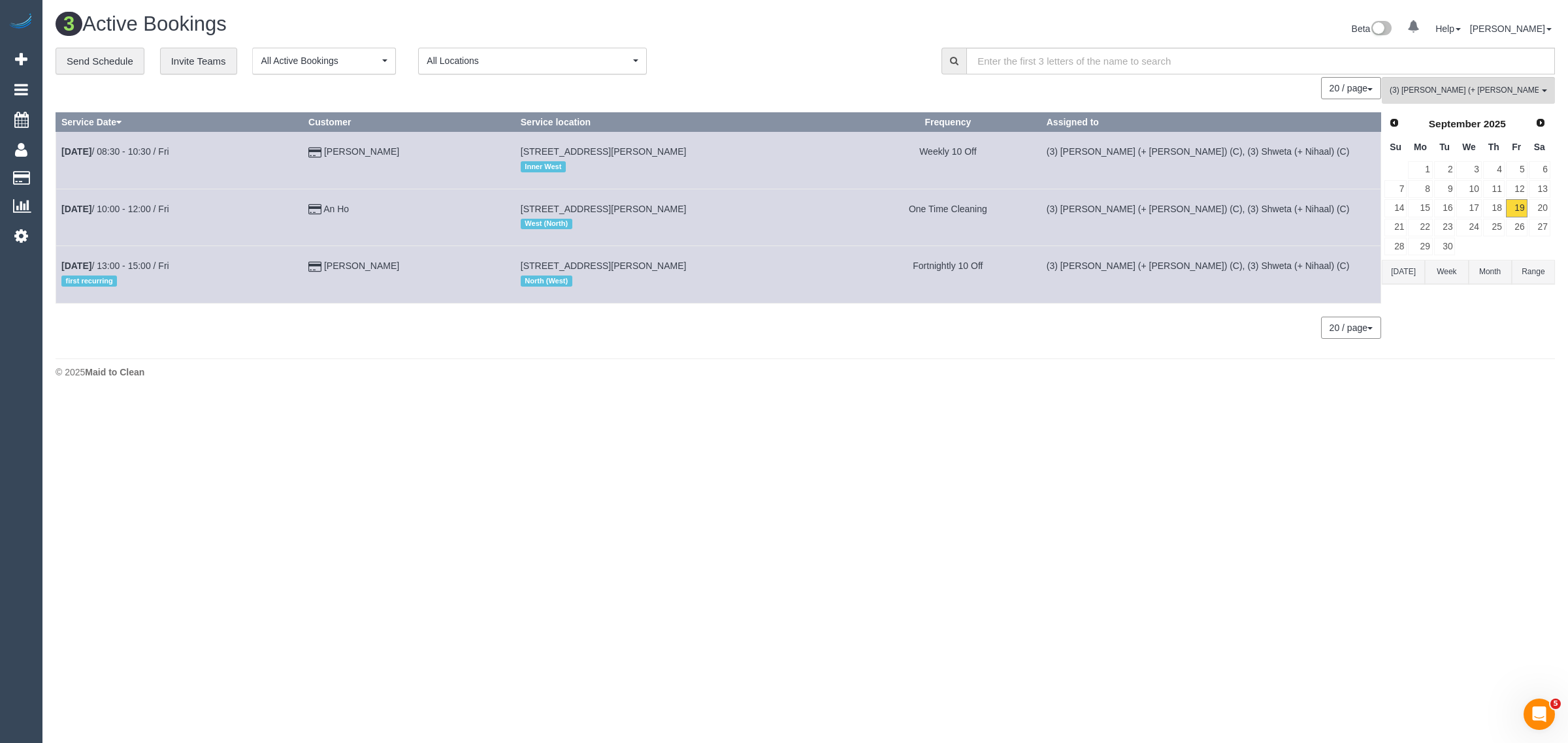
drag, startPoint x: 393, startPoint y: 269, endPoint x: 55, endPoint y: 268, distance: 338.0
click at [56, 268] on tr "Sep 19th / 13:00 - 15:00 / Fri first recurring Josh Sandre 221 Reynard Street, …" at bounding box center [719, 274] width 1324 height 56
copy tr "Sep 19th / 13:00 - 15:00 / Fri first recurring Josh Sandre"
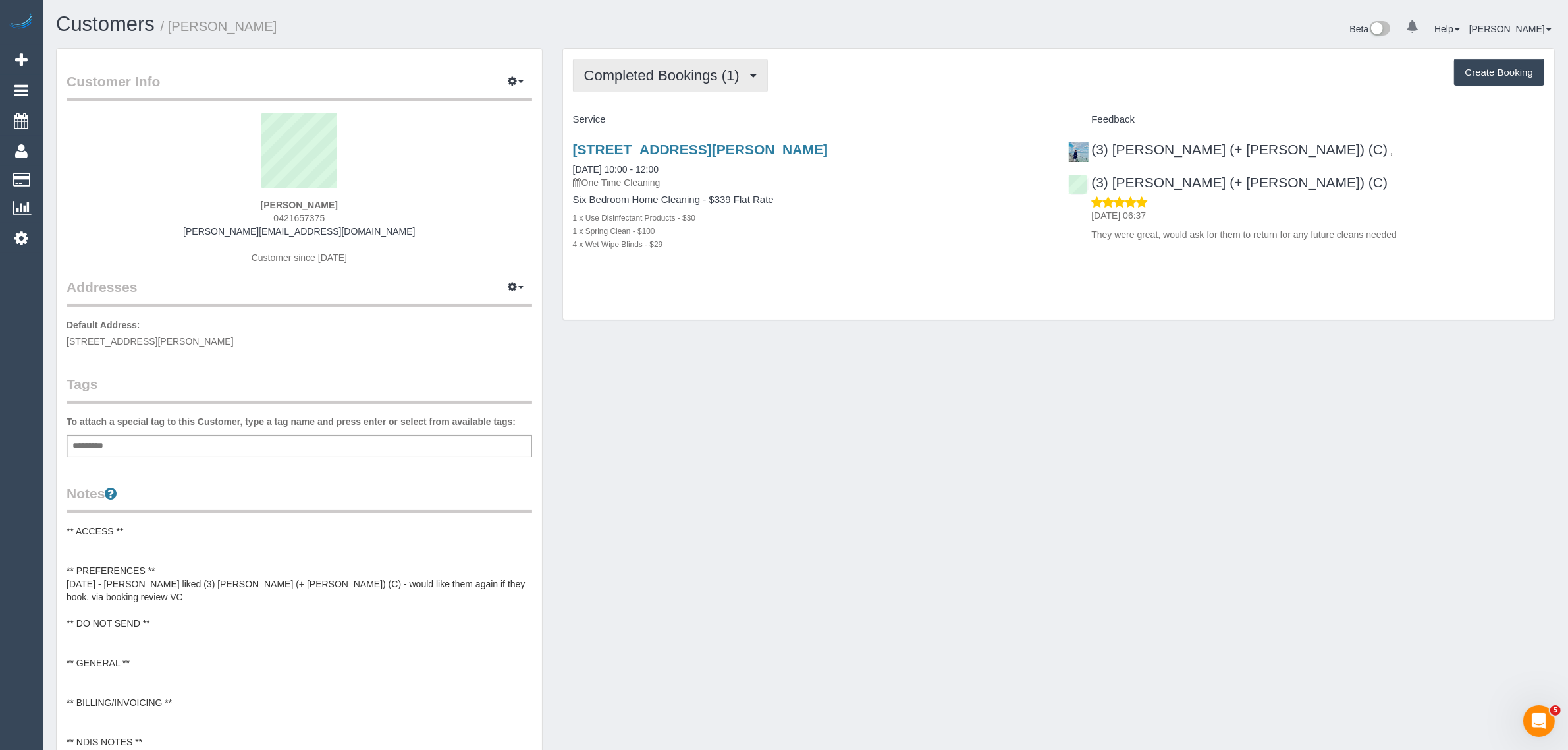
click at [692, 79] on span "Completed Bookings (1)" at bounding box center [665, 75] width 162 height 16
click at [677, 124] on link "Upcoming Bookings (12)" at bounding box center [643, 123] width 139 height 17
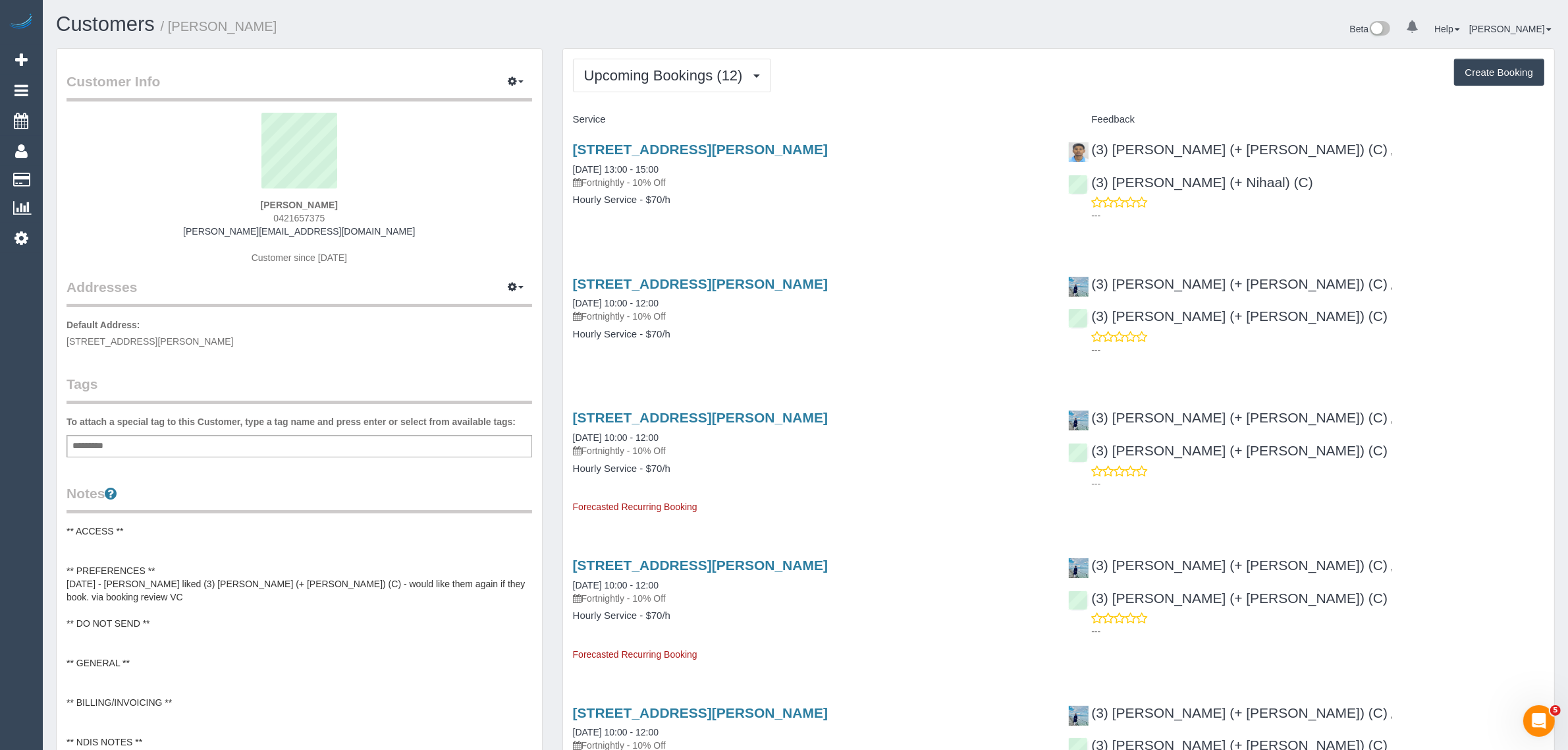
drag, startPoint x: 700, startPoint y: 166, endPoint x: 561, endPoint y: 166, distance: 139.0
copy link "[DATE] 13:00 - 15:00"
click at [284, 216] on span "0421657375" at bounding box center [298, 218] width 51 height 11
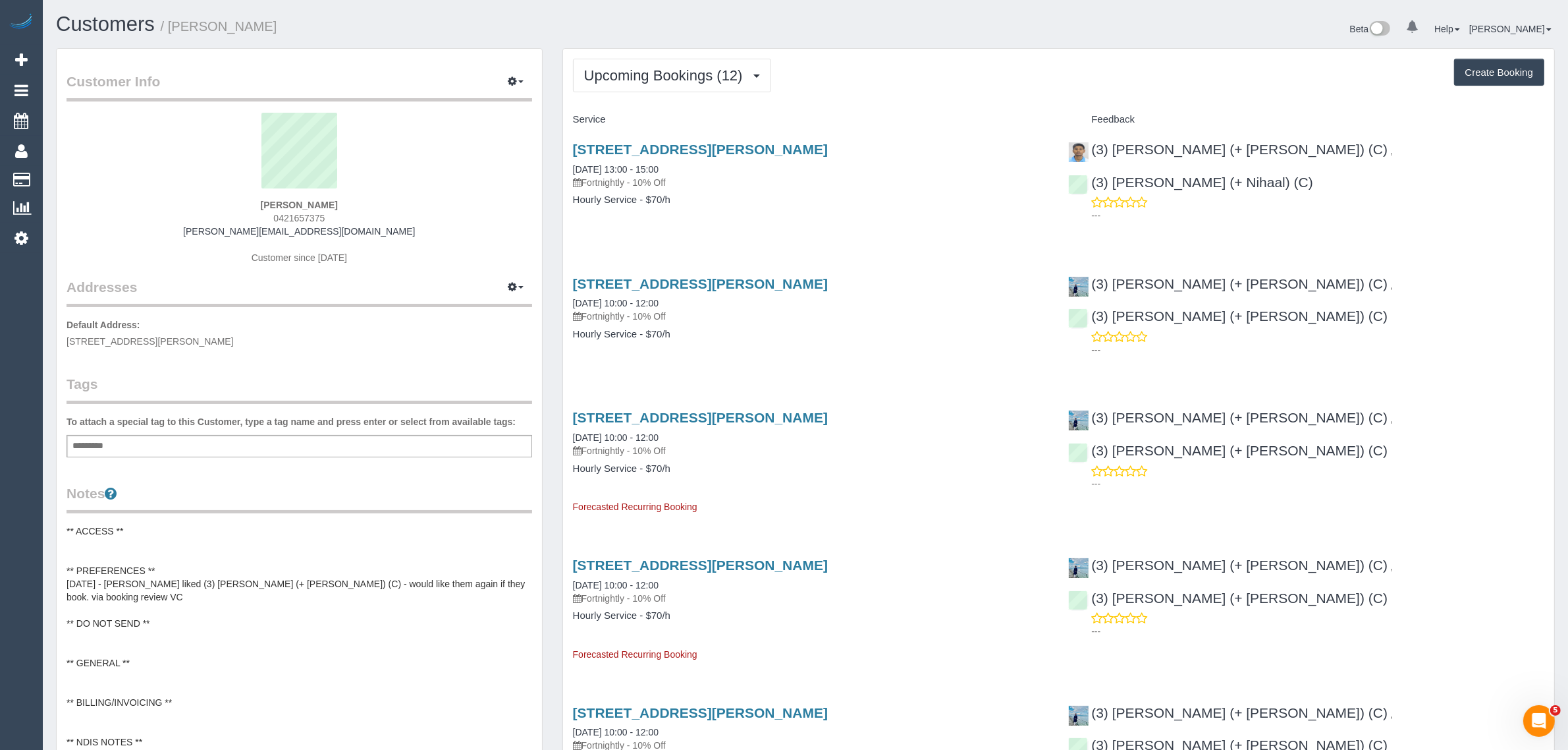
copy span "0421657375"
click at [650, 155] on link "[STREET_ADDRESS][PERSON_NAME]" at bounding box center [700, 149] width 255 height 15
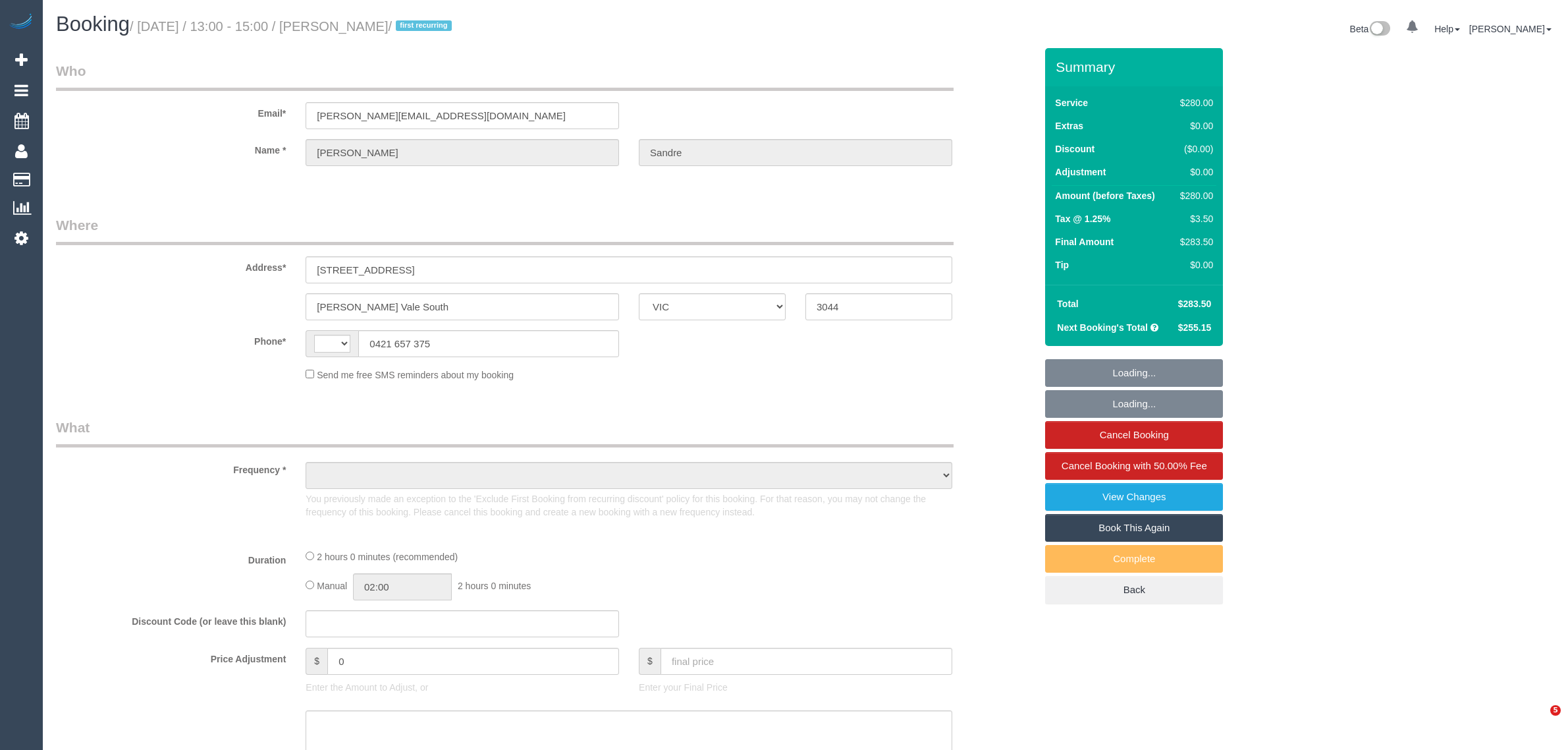
select select "VIC"
select select "string:AU"
select select "object:960"
select select "string:stripe-pm_1Rz9Px2GScqysDRVLI7kEJzg"
select select "2"
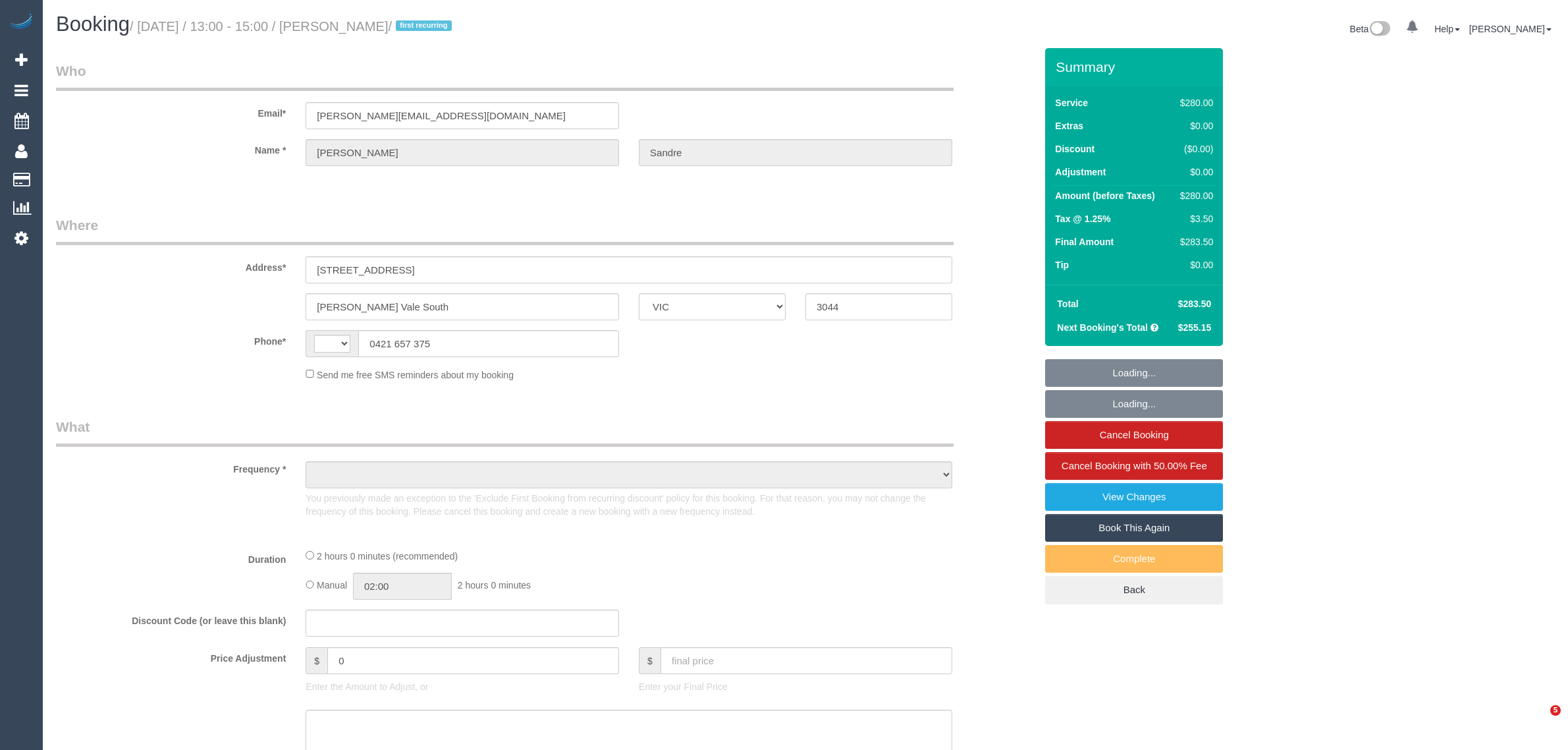
select select "number:28"
select select "number:17"
select select "number:19"
select select "number:23"
select select "number:34"
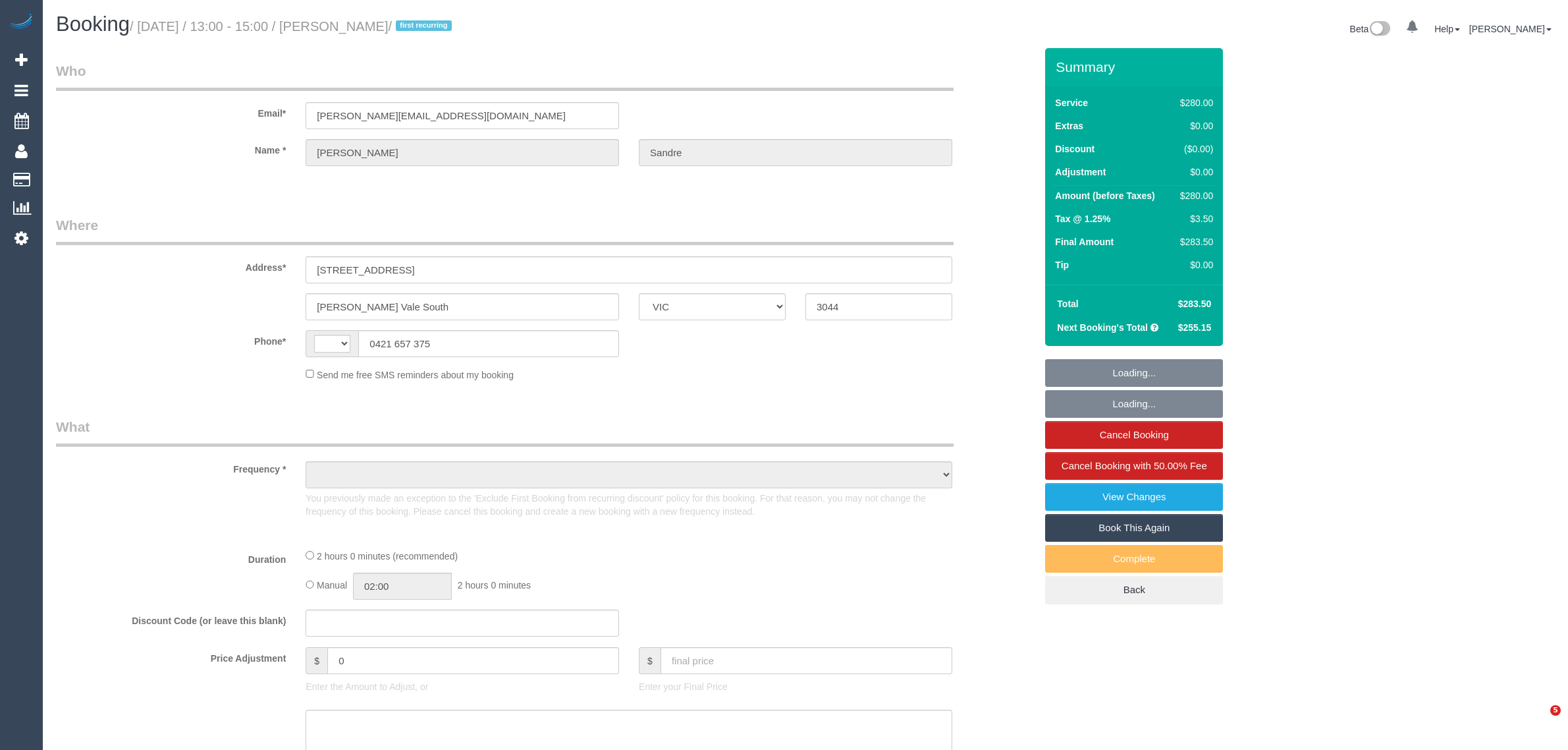
select select "number:12"
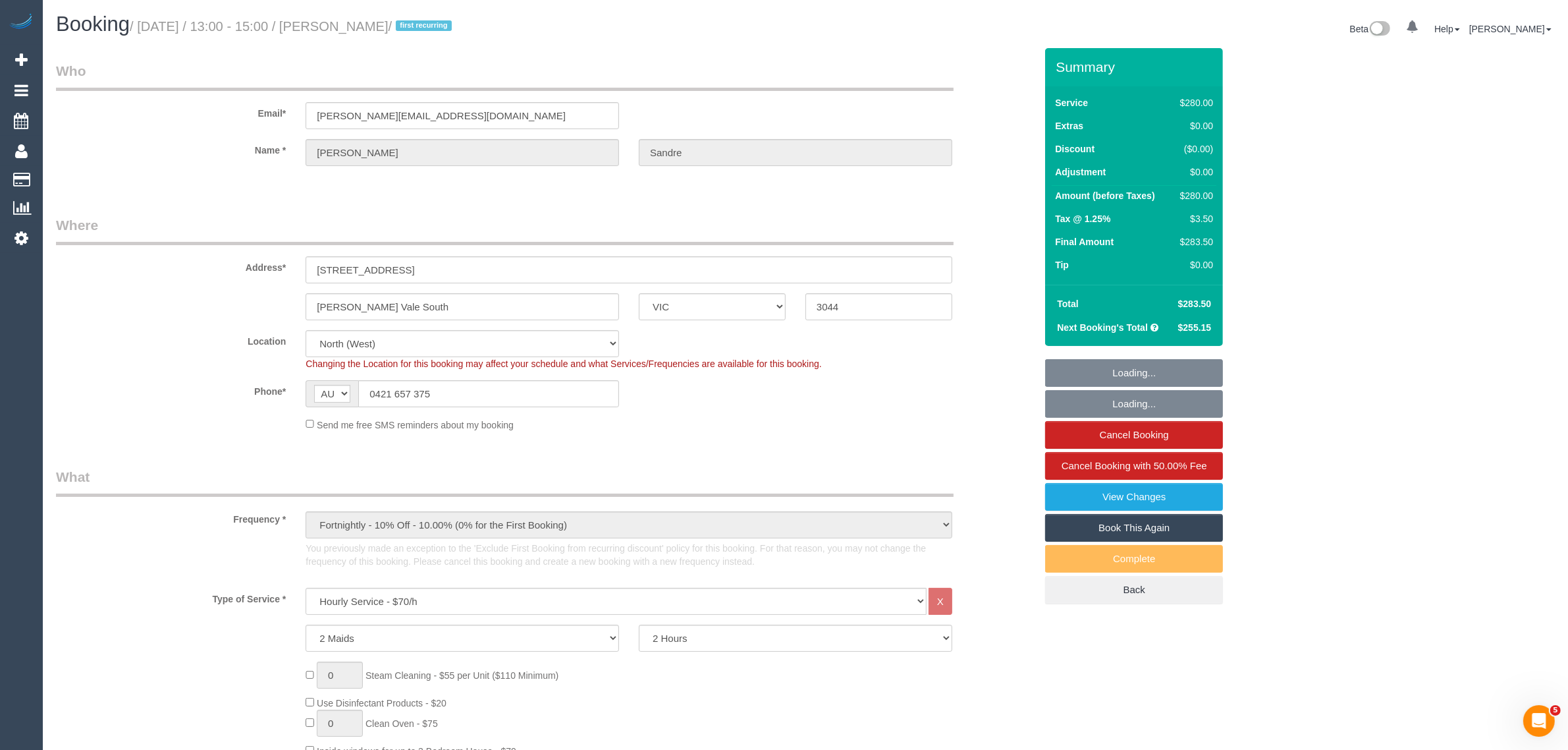
select select "object:1703"
